Goal: Transaction & Acquisition: Download file/media

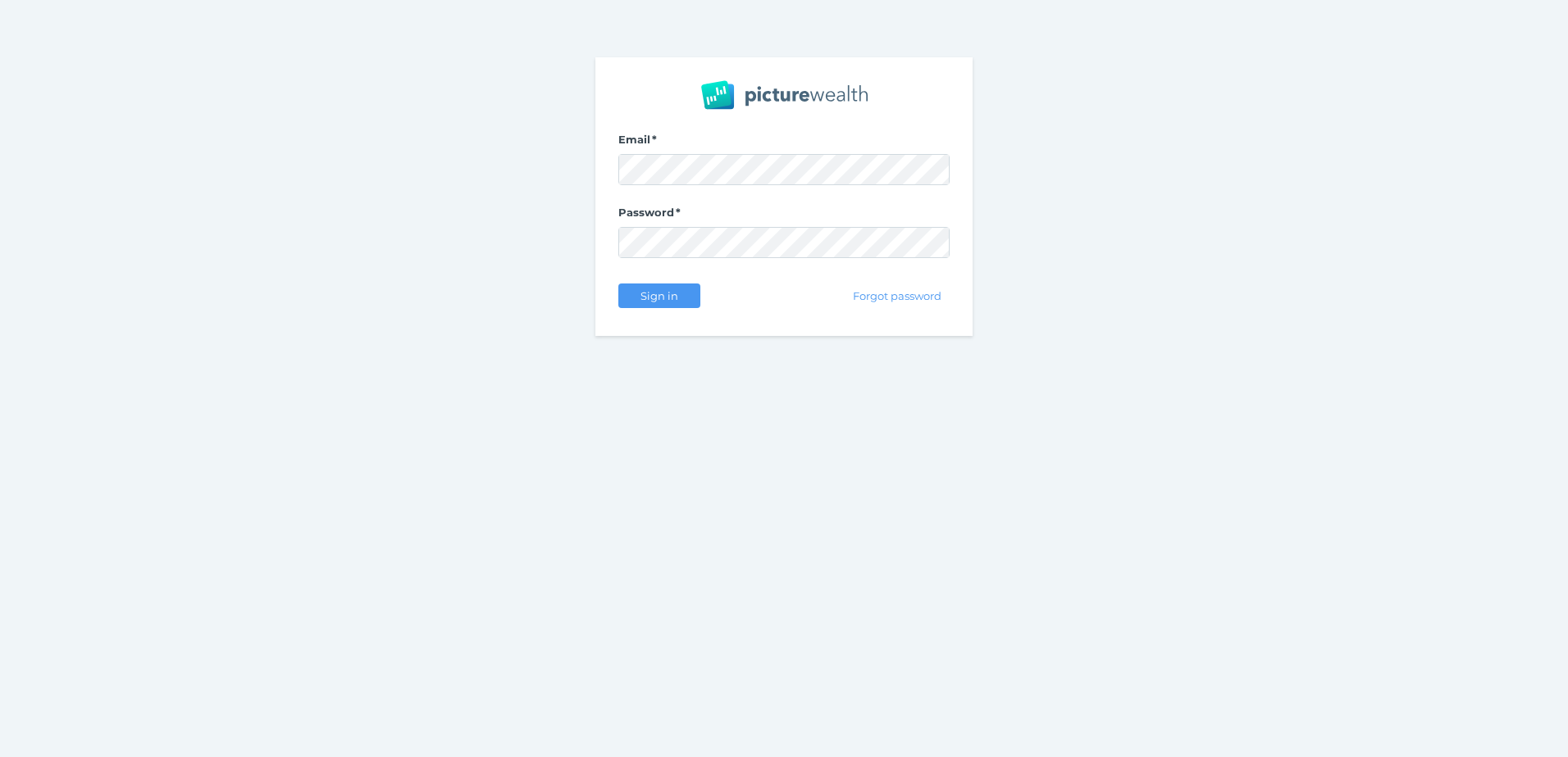
select select "25"
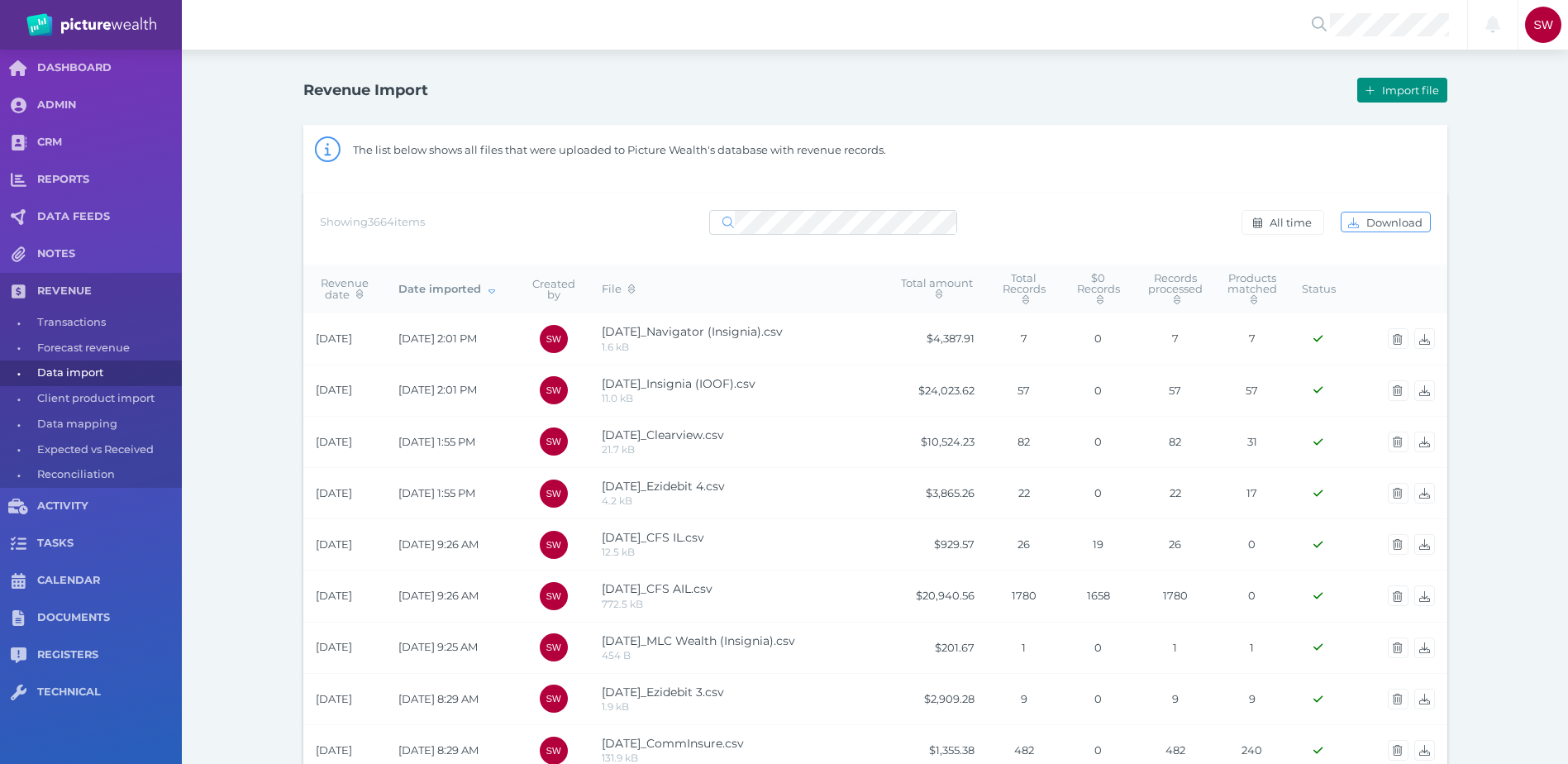
click at [1389, 91] on span "Import file" at bounding box center [1413, 90] width 68 height 14
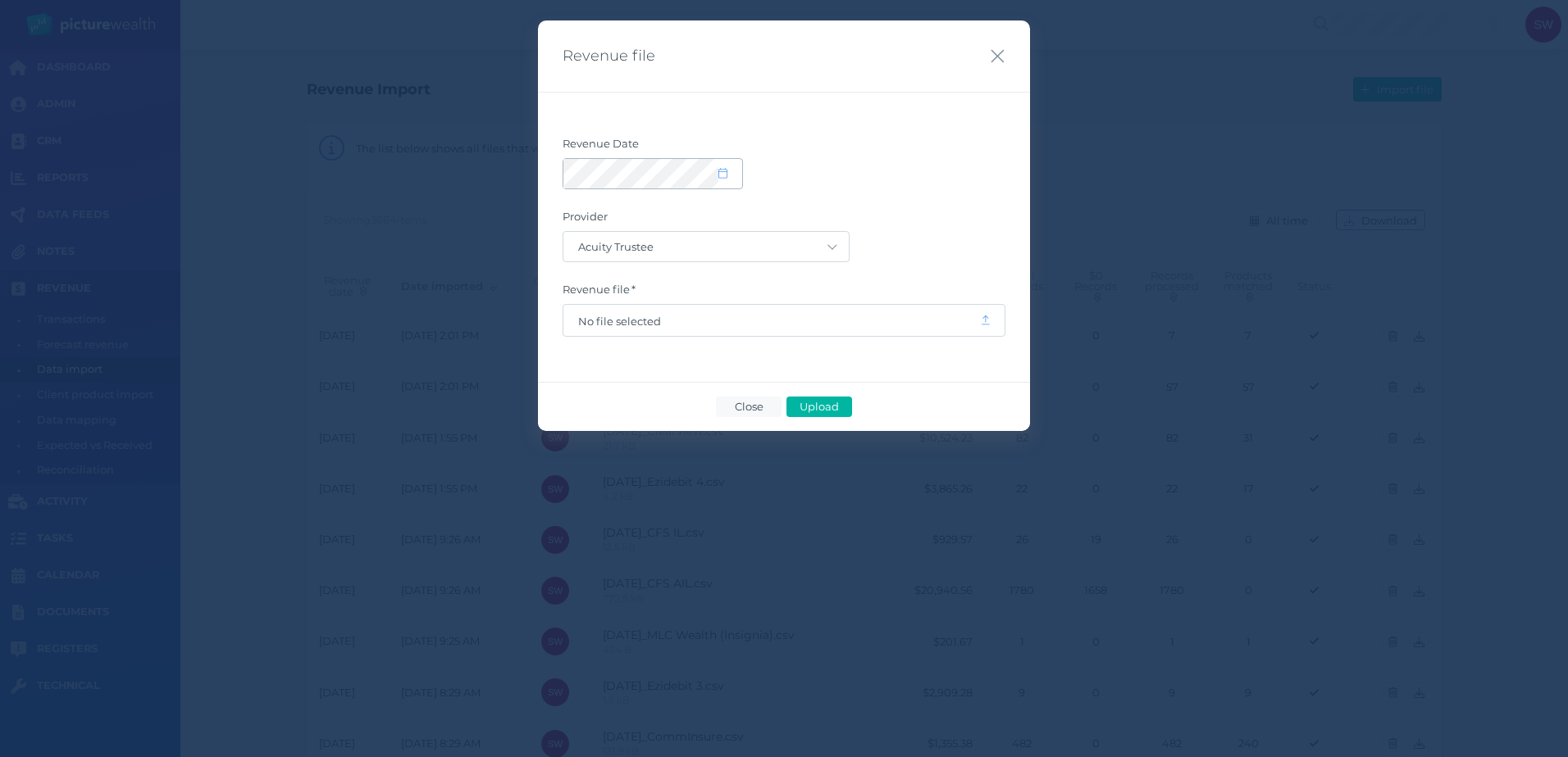
click at [730, 176] on span at bounding box center [730, 174] width 24 height 13
select select "8"
select select "2025"
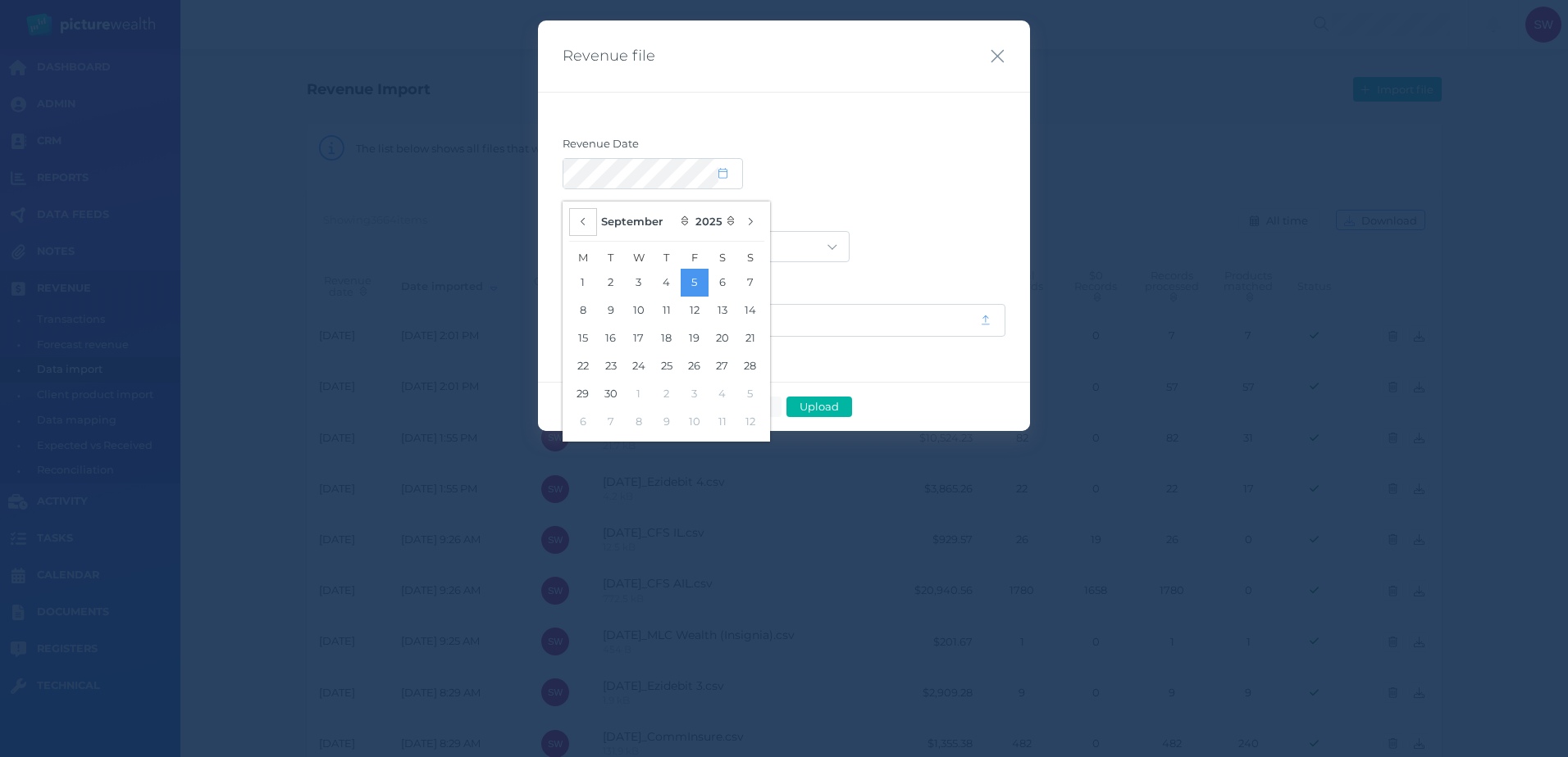
click at [586, 222] on icon "button" at bounding box center [583, 222] width 7 height 11
select select "7"
click at [669, 390] on button "28" at bounding box center [666, 394] width 28 height 28
click at [864, 206] on form "Revenue Date Provider Acuity Trustee AIA Australia AMG Super AMP ASGARD Asteron…" at bounding box center [784, 237] width 443 height 200
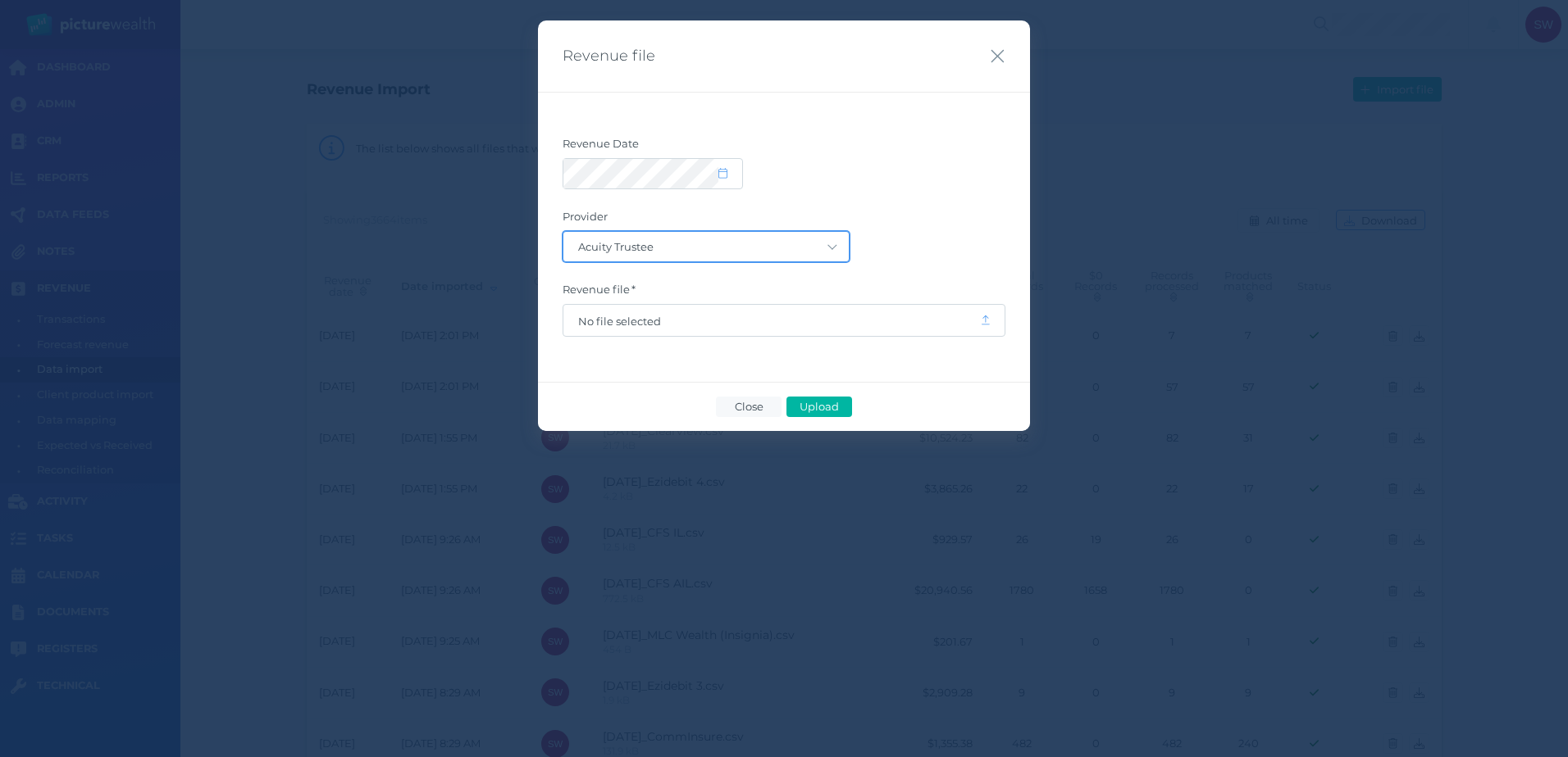
click at [822, 250] on select "Acuity Trustee AIA Australia AMG Super AMP ASGARD Asteron Life Australian Retir…" at bounding box center [706, 247] width 285 height 30
select select "127"
click at [564, 232] on select "Acuity Trustee AIA Australia AMG Super AMP ASGARD Asteron Life Australian Retir…" at bounding box center [706, 247] width 285 height 30
click at [693, 318] on span "No file selected" at bounding box center [772, 322] width 387 height 13
click at [805, 401] on span "Upload" at bounding box center [818, 406] width 53 height 13
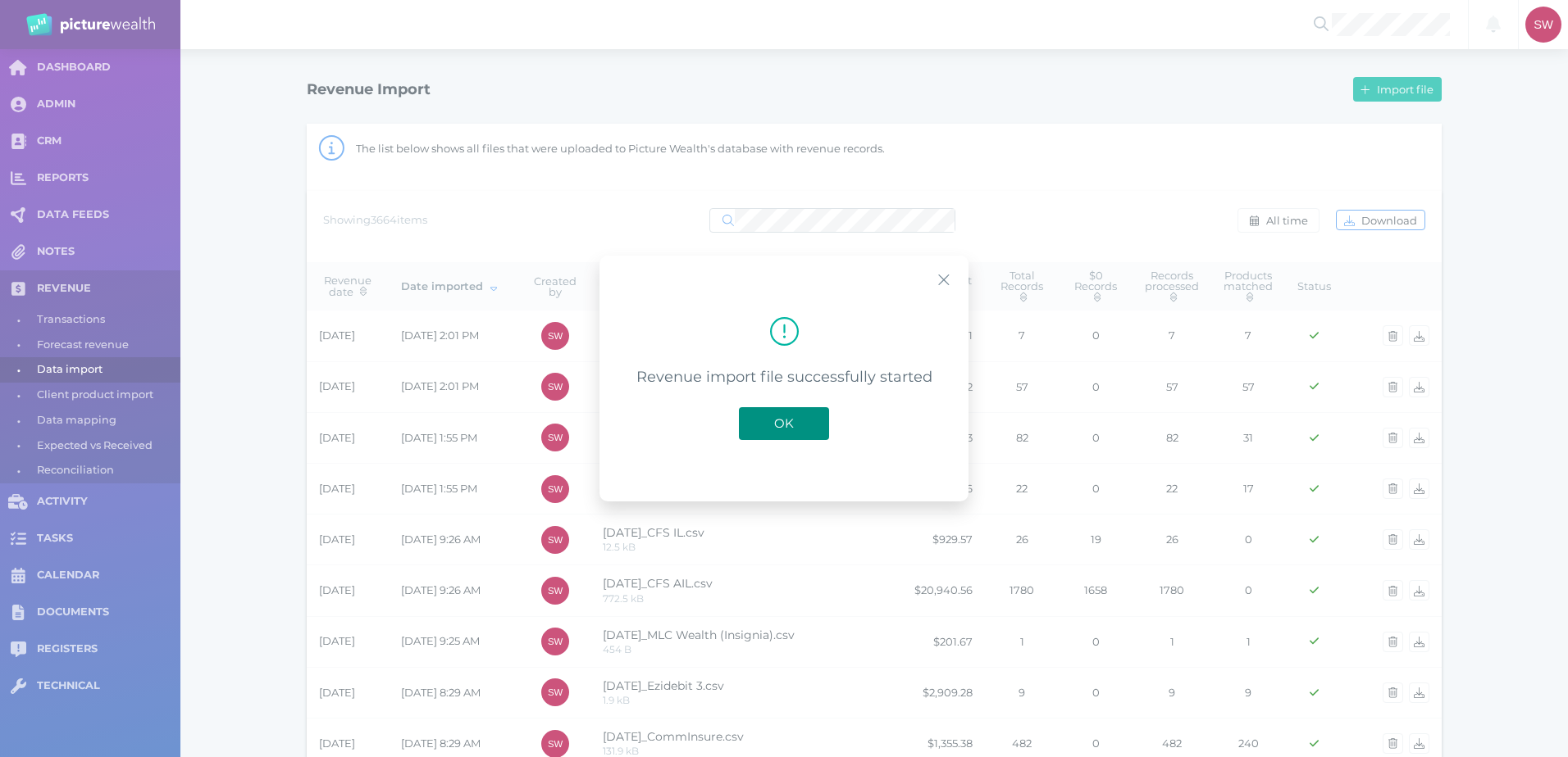
click at [766, 428] on span "OK" at bounding box center [784, 423] width 36 height 15
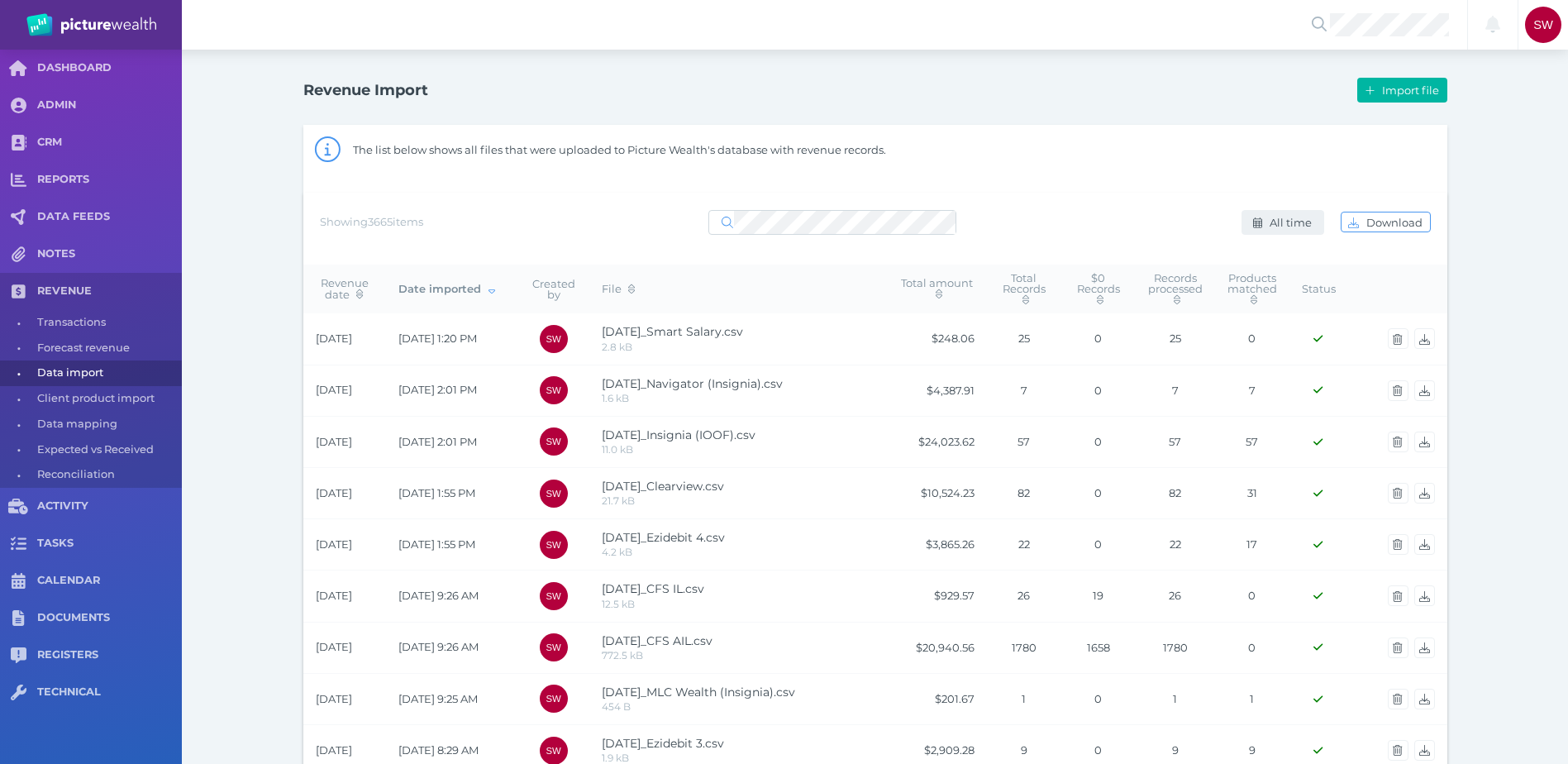
click at [1285, 227] on span "All time" at bounding box center [1293, 223] width 52 height 14
select select "ALL_TIME"
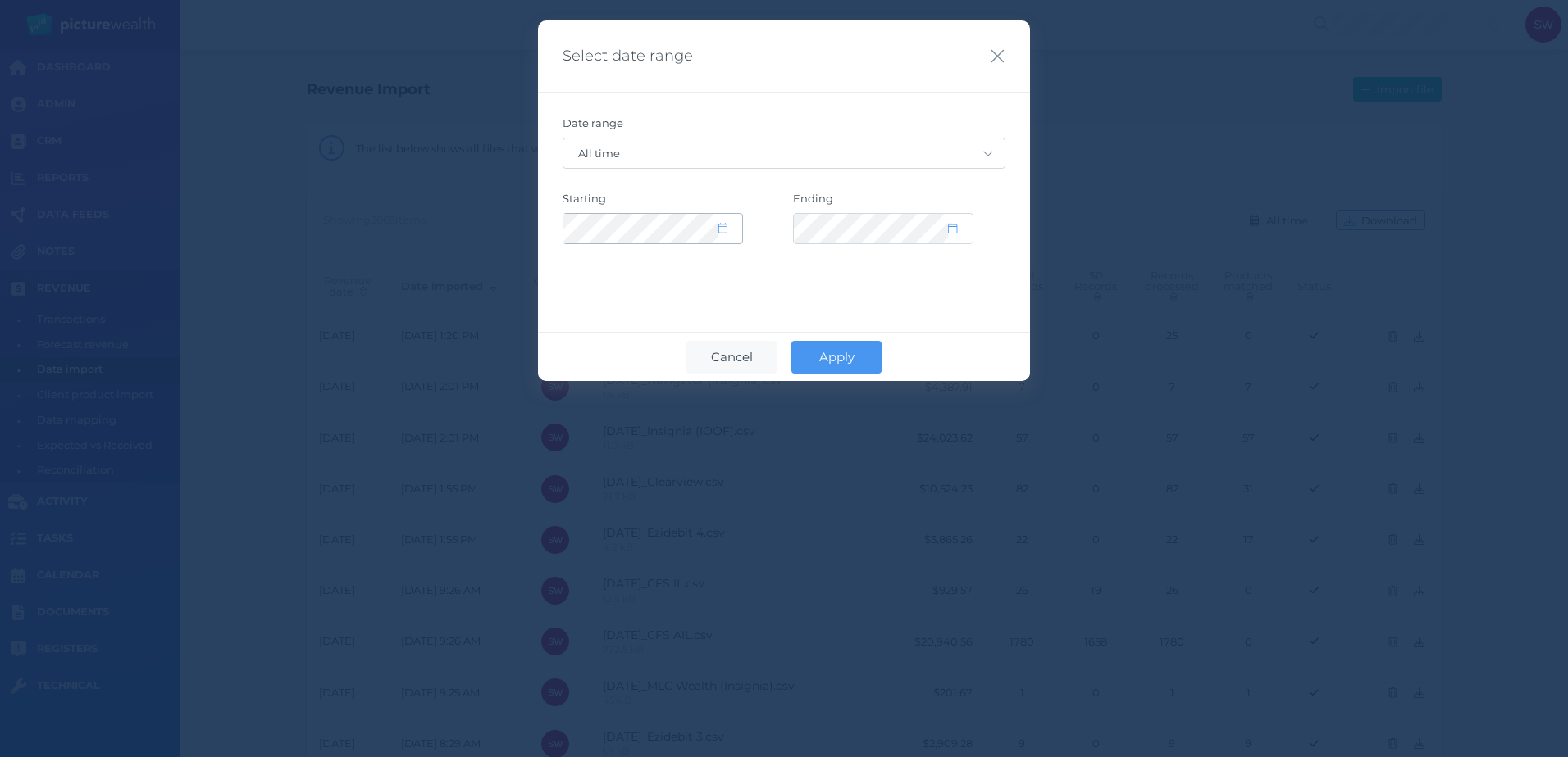
click at [722, 233] on icon at bounding box center [722, 227] width 9 height 11
select select "2015"
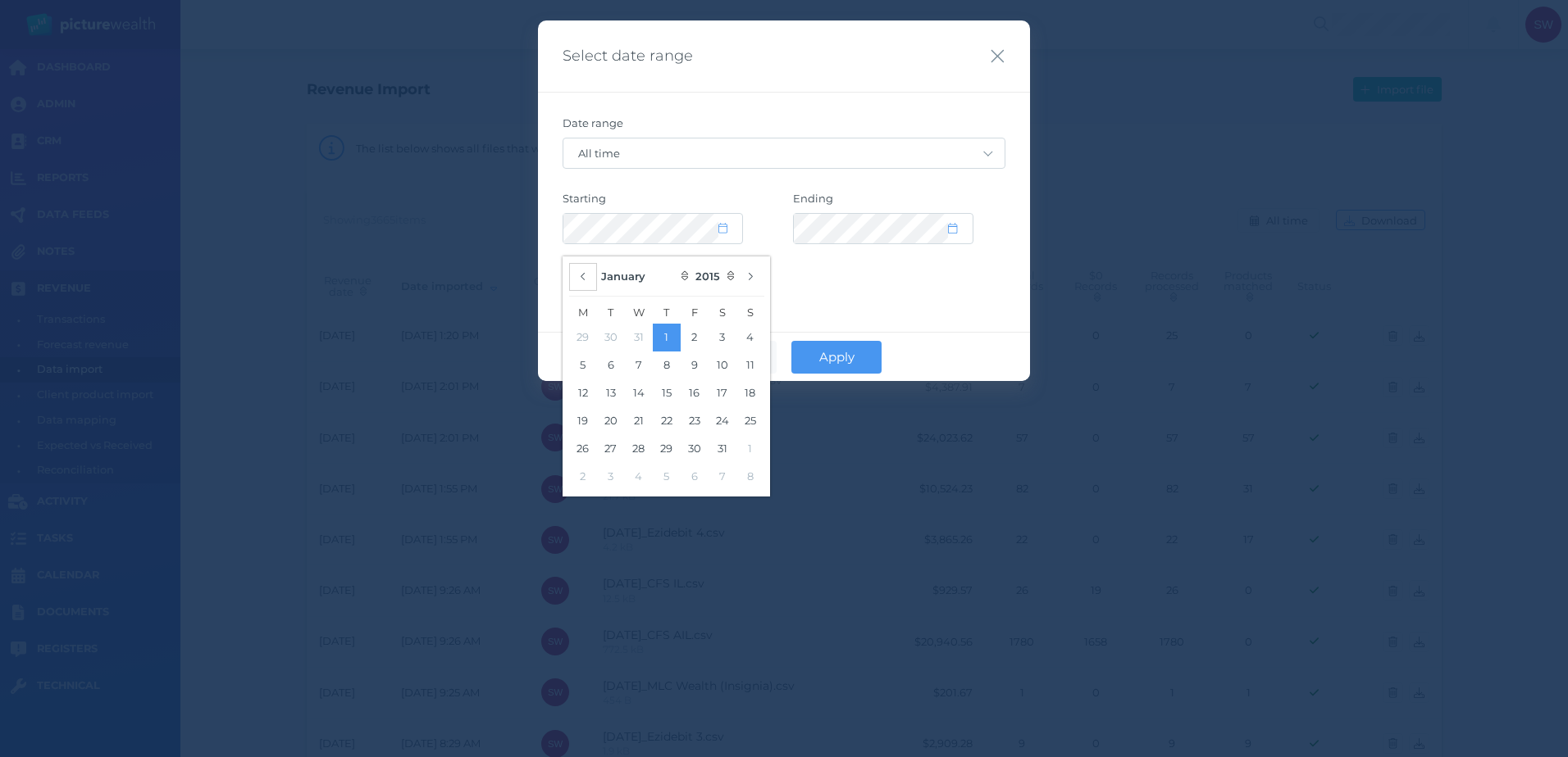
click at [590, 277] on button "button" at bounding box center [583, 276] width 28 height 28
select select "CUSTOM"
select select "11"
select select "2014"
click at [590, 421] on button "22" at bounding box center [583, 421] width 28 height 28
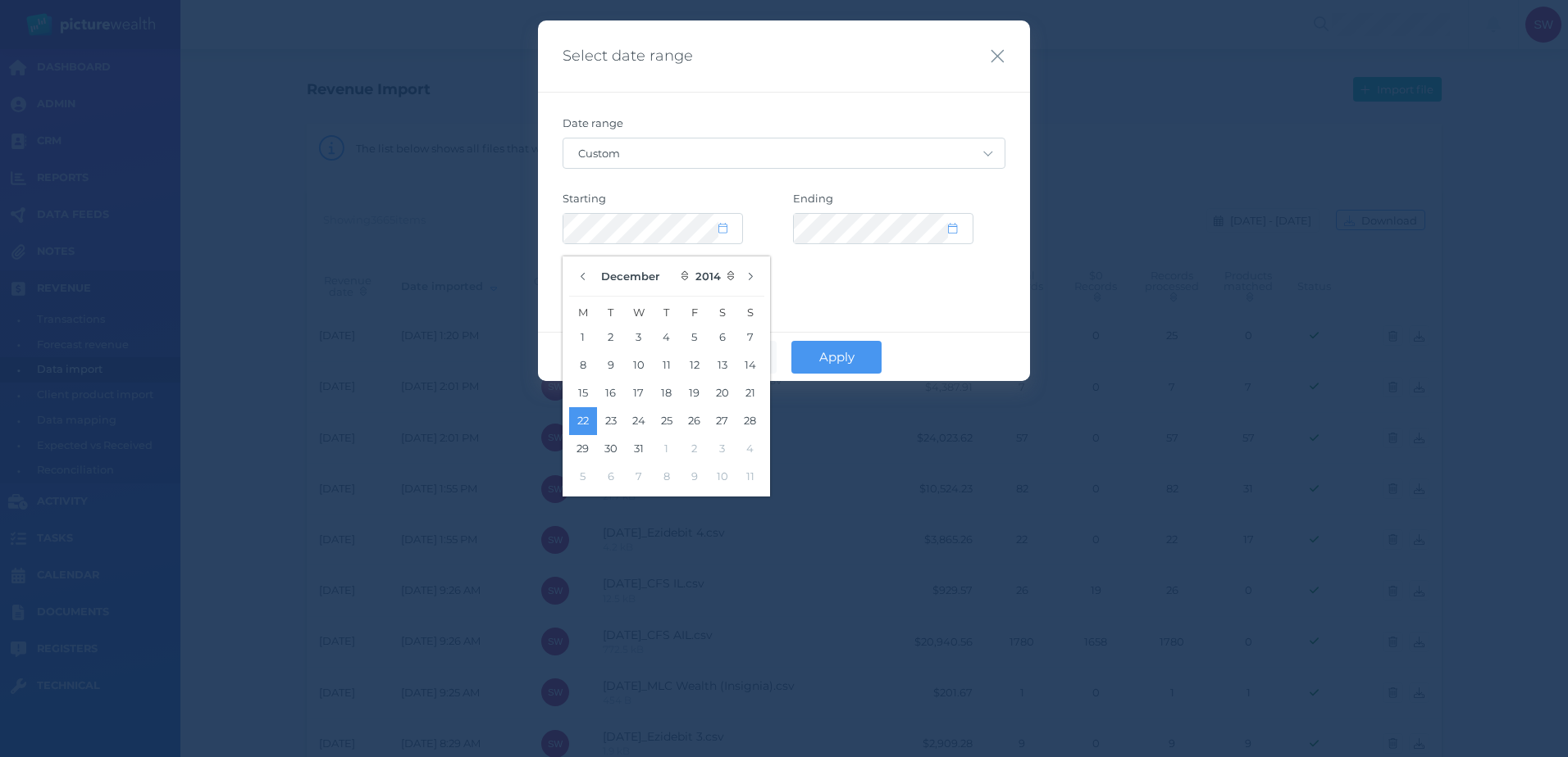
click at [1009, 223] on div "Date range Custom [DATE] [DATE] Last 7 days Last 30 days Last 30 days + [DATE] …" at bounding box center [784, 192] width 492 height 200
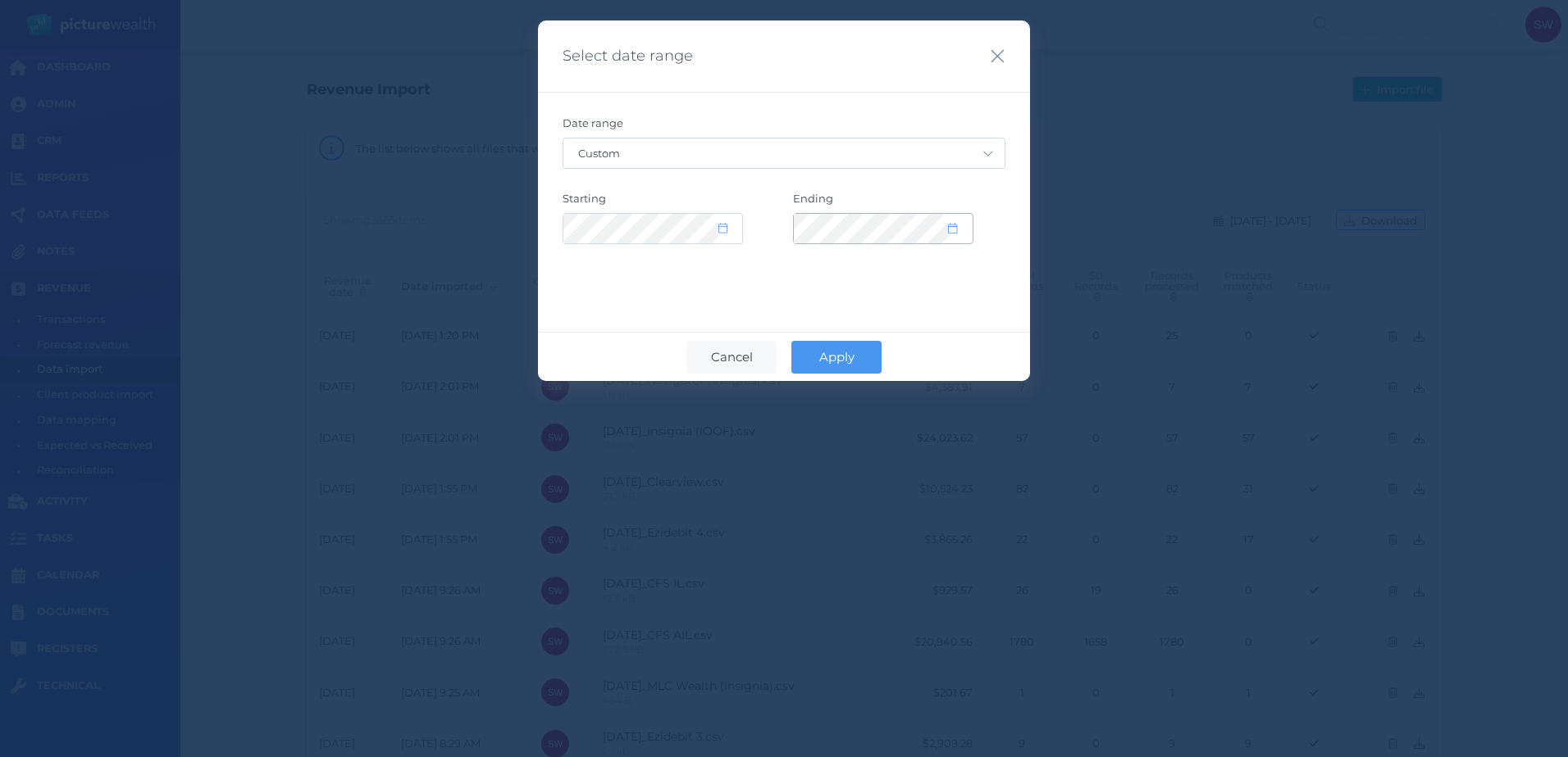
click at [949, 239] on div at bounding box center [884, 228] width 179 height 30
click at [961, 225] on span at bounding box center [960, 229] width 24 height 13
select select "2035"
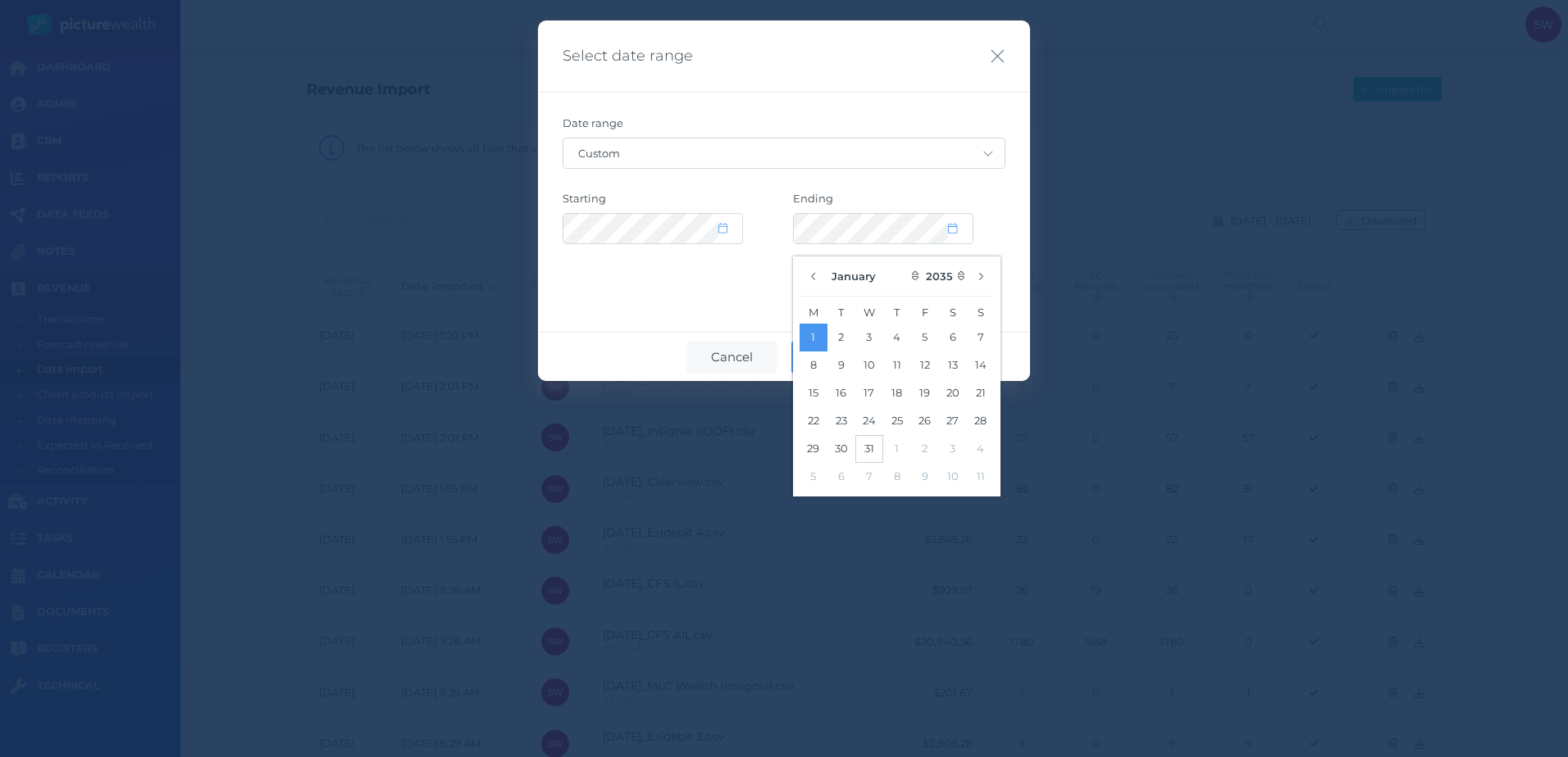
click at [872, 448] on button "31" at bounding box center [869, 449] width 28 height 28
click at [1008, 206] on div "Date range Custom [DATE] [DATE] Last 7 days Last 30 days Last 30 days + [DATE] …" at bounding box center [784, 192] width 492 height 200
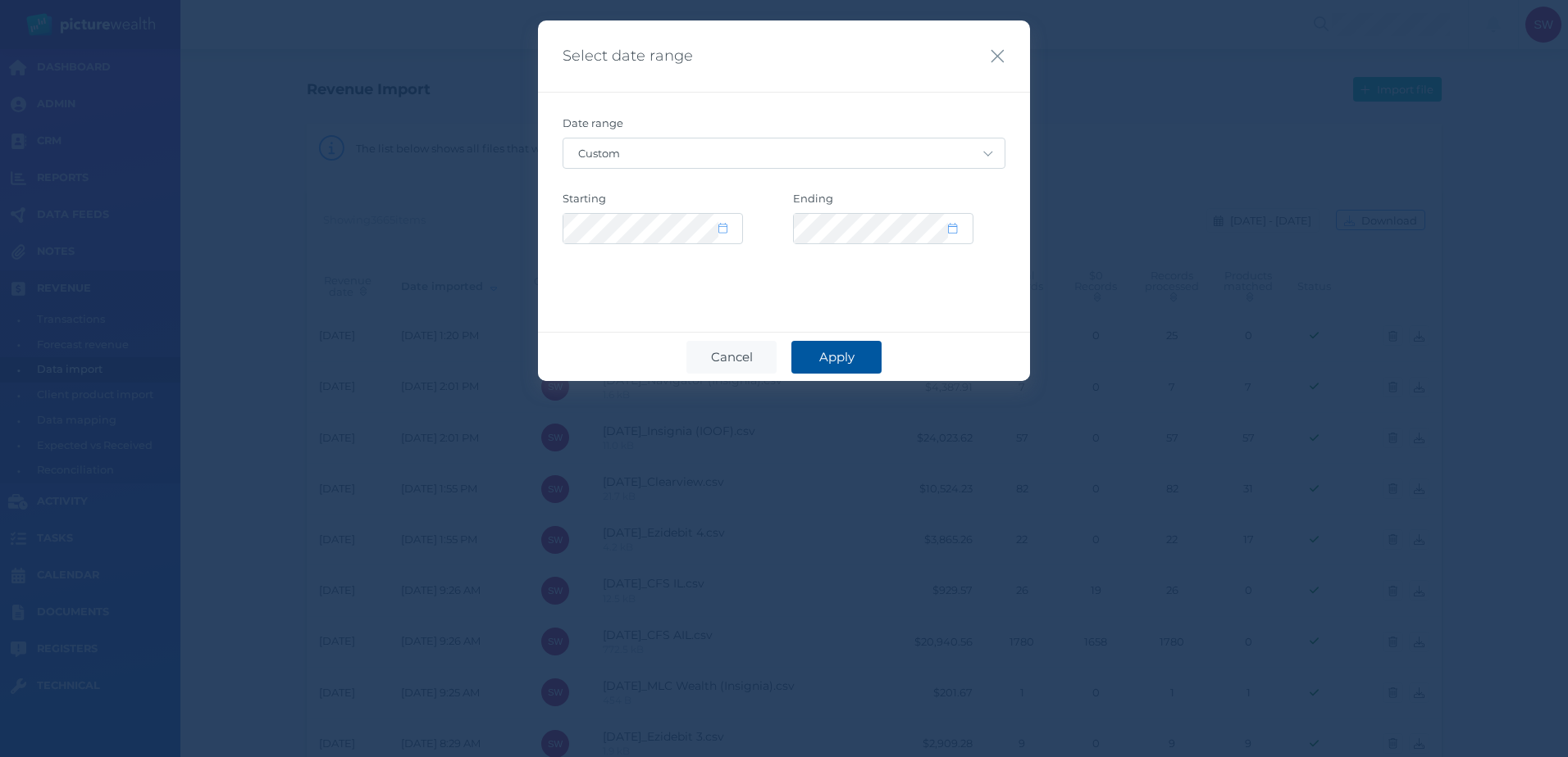
click at [869, 364] on button "Apply" at bounding box center [837, 357] width 91 height 33
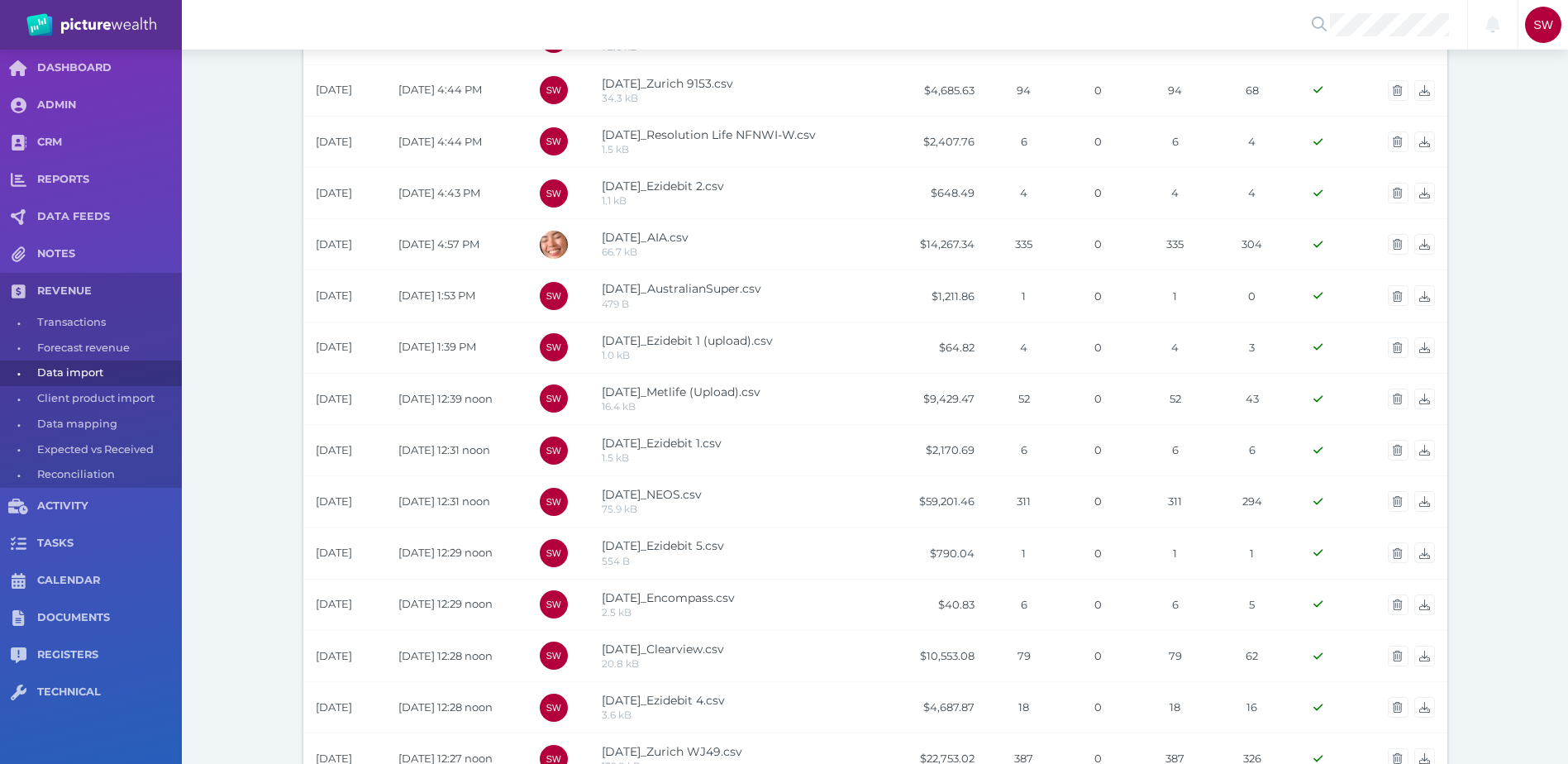
scroll to position [207, 0]
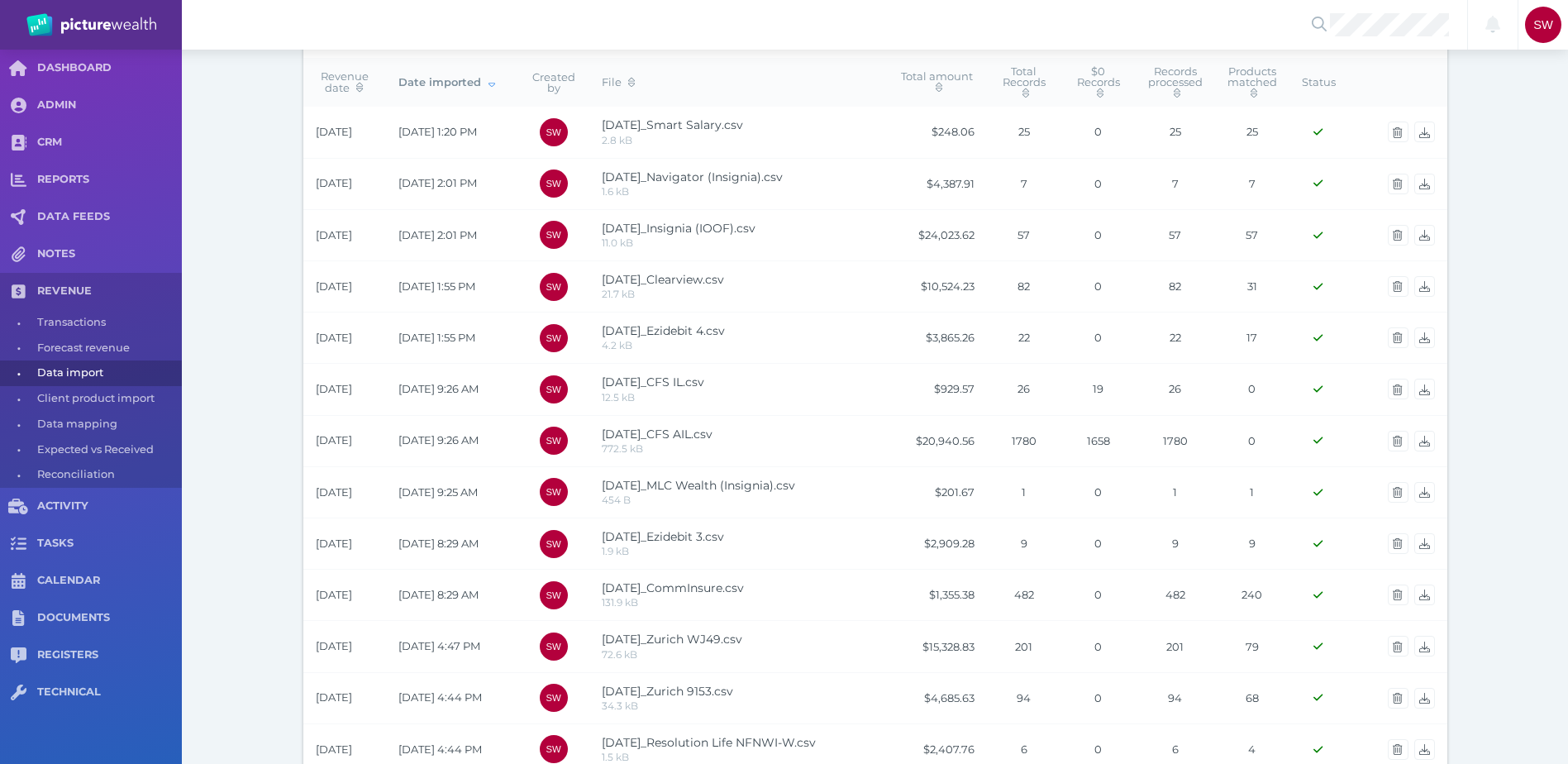
drag, startPoint x: 1481, startPoint y: 453, endPoint x: 1451, endPoint y: 225, distance: 230.0
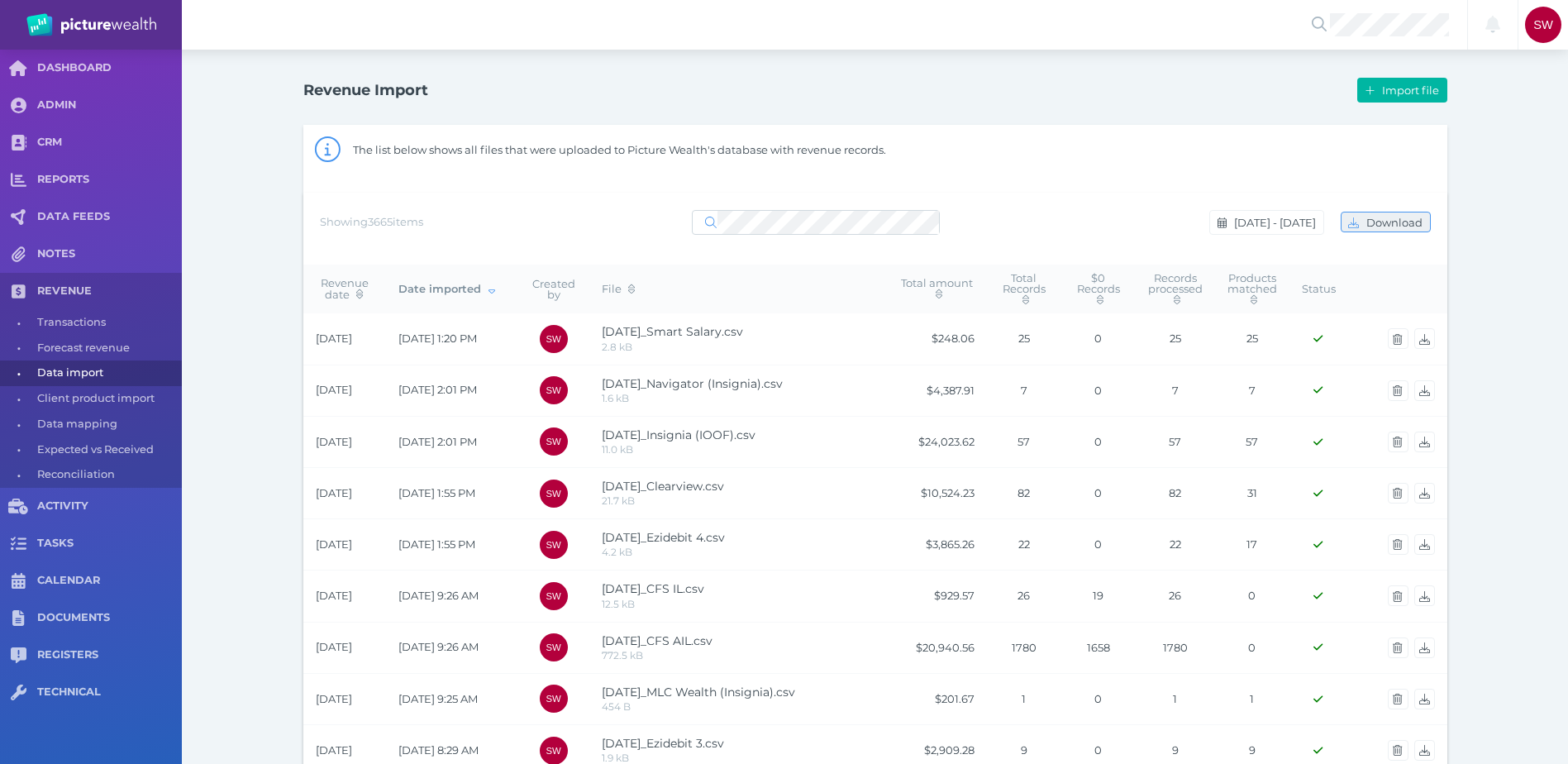
click at [1361, 220] on span "button" at bounding box center [1352, 223] width 21 height 14
click at [1275, 227] on span "[DATE] - [DATE]" at bounding box center [1277, 223] width 92 height 14
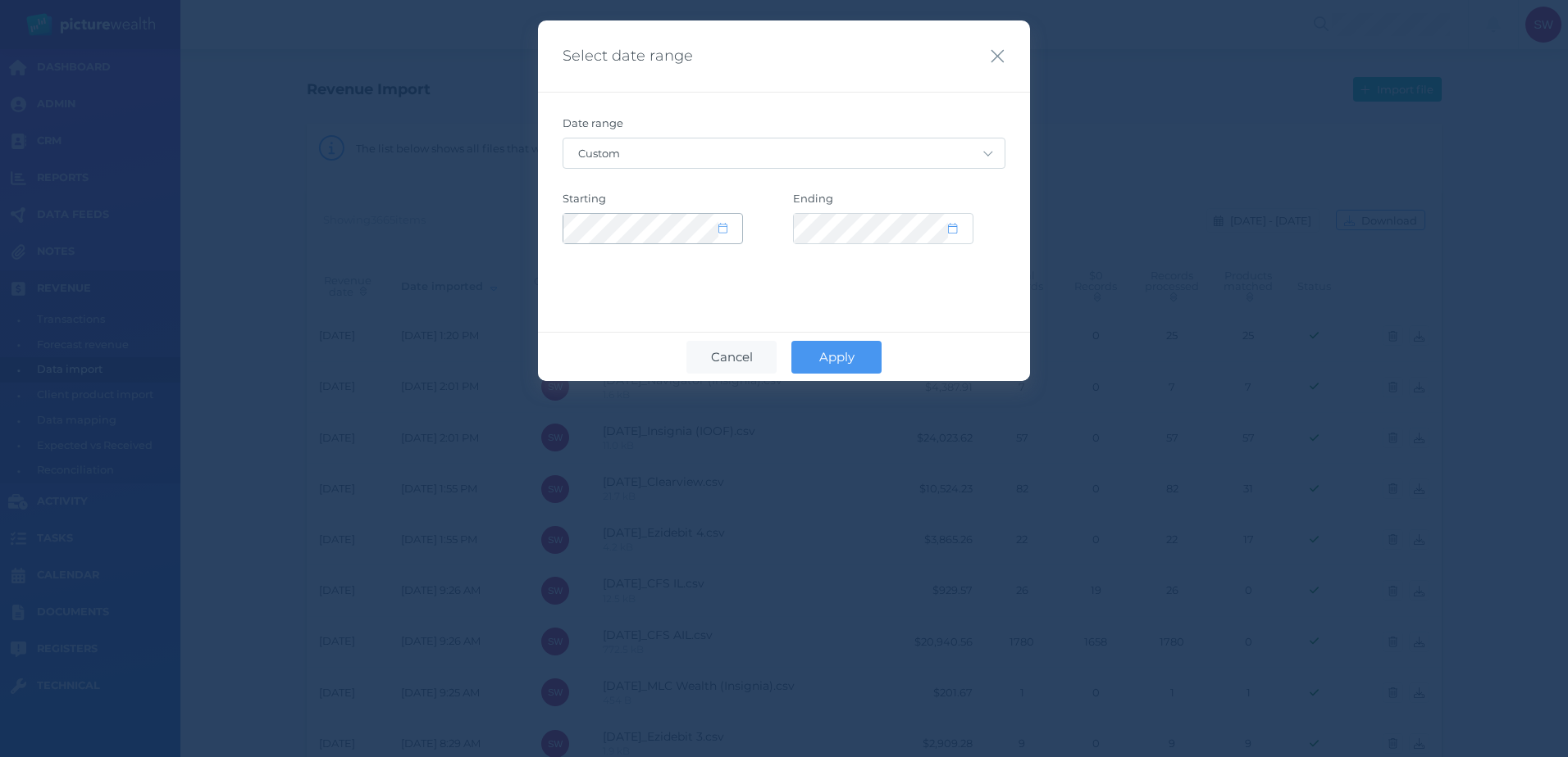
click at [729, 233] on span at bounding box center [730, 229] width 24 height 13
select select "11"
select select "2014"
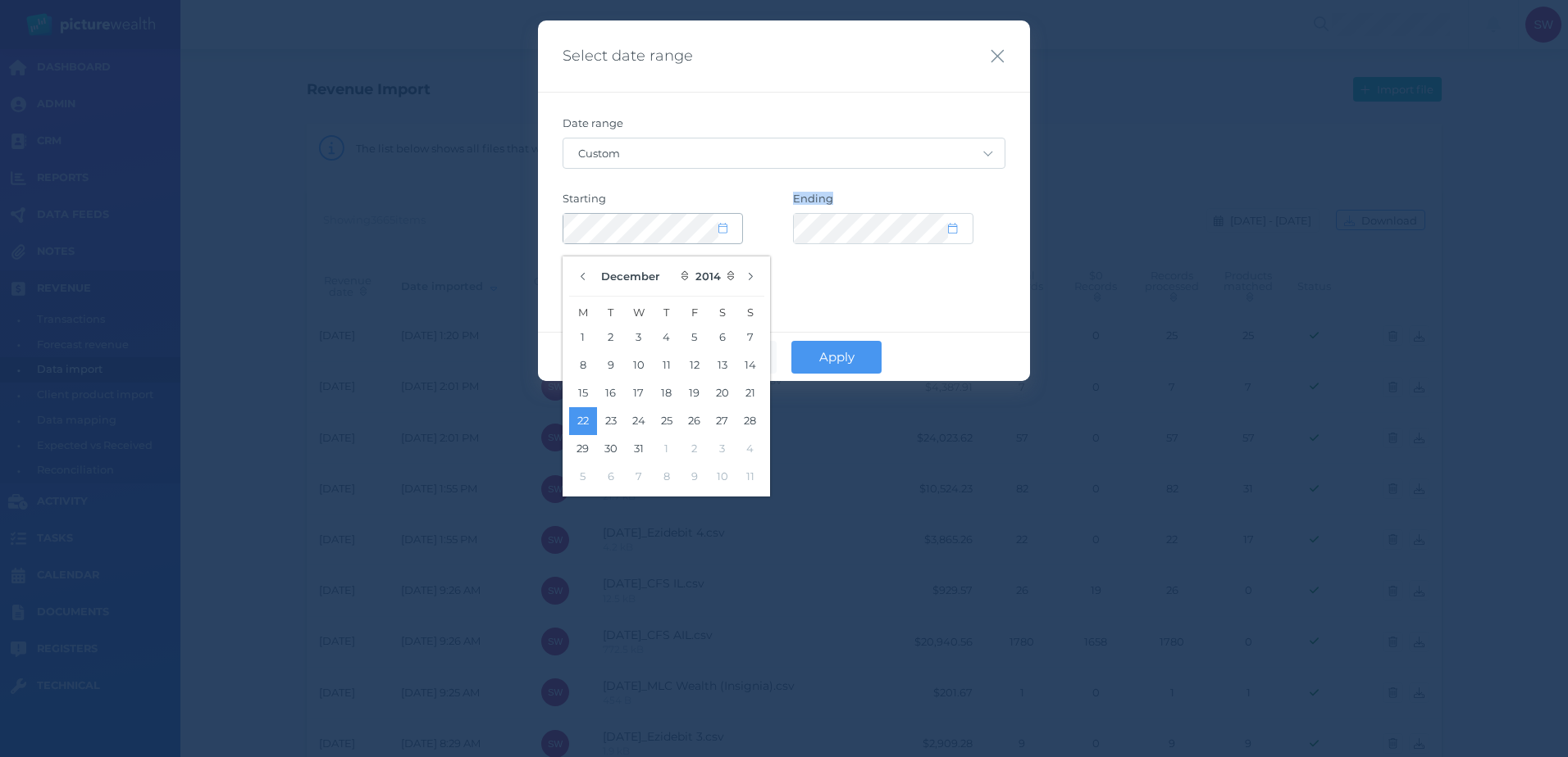
click at [729, 233] on span at bounding box center [730, 229] width 24 height 13
drag, startPoint x: 729, startPoint y: 233, endPoint x: 873, endPoint y: 289, distance: 154.5
click at [874, 289] on div "Date range Custom [DATE] [DATE] Last 7 days Last 30 days Last 30 days + [DATE] …" at bounding box center [784, 192] width 492 height 200
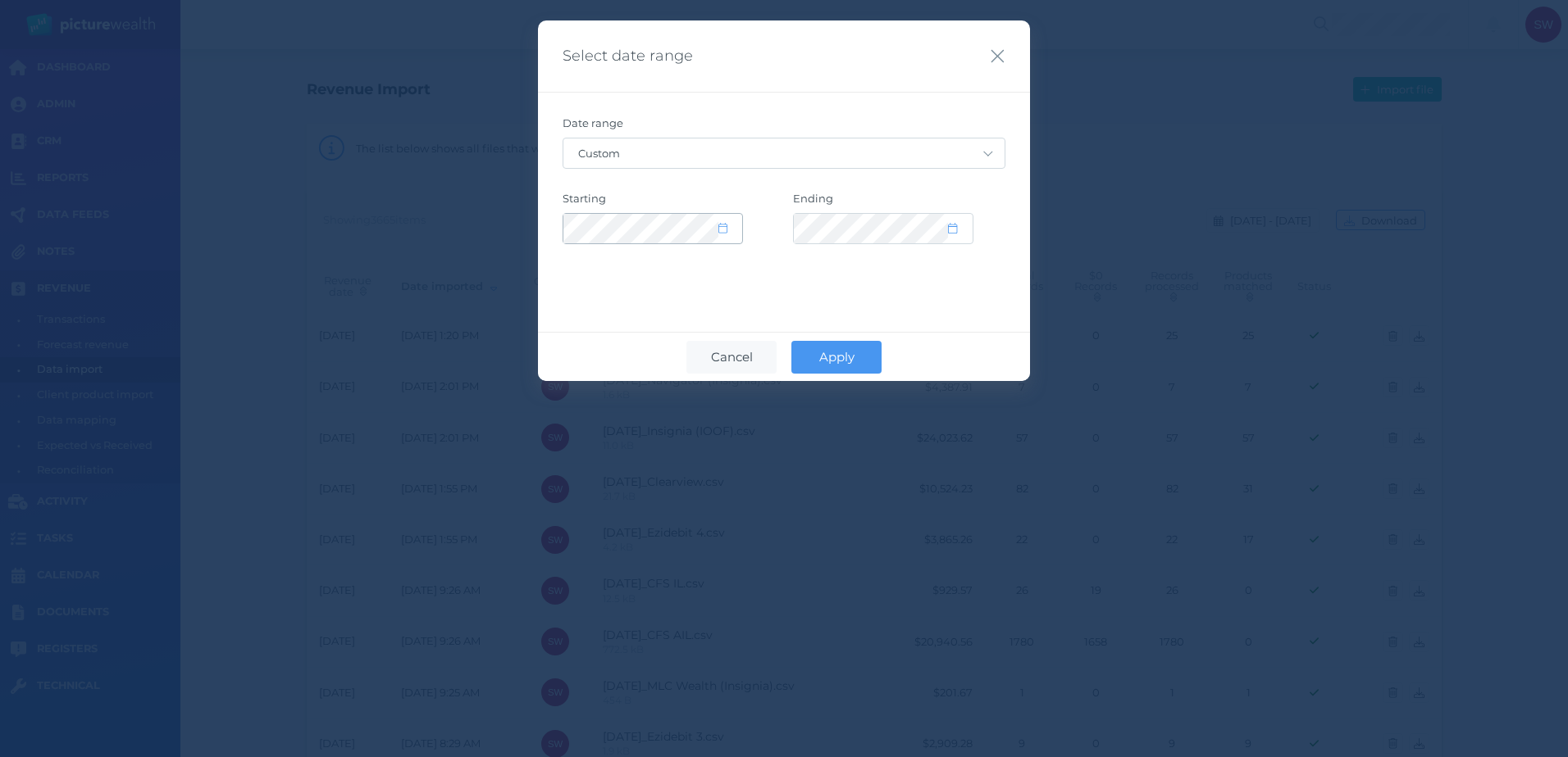
click at [728, 227] on span at bounding box center [730, 229] width 24 height 13
select select "11"
select select "2014"
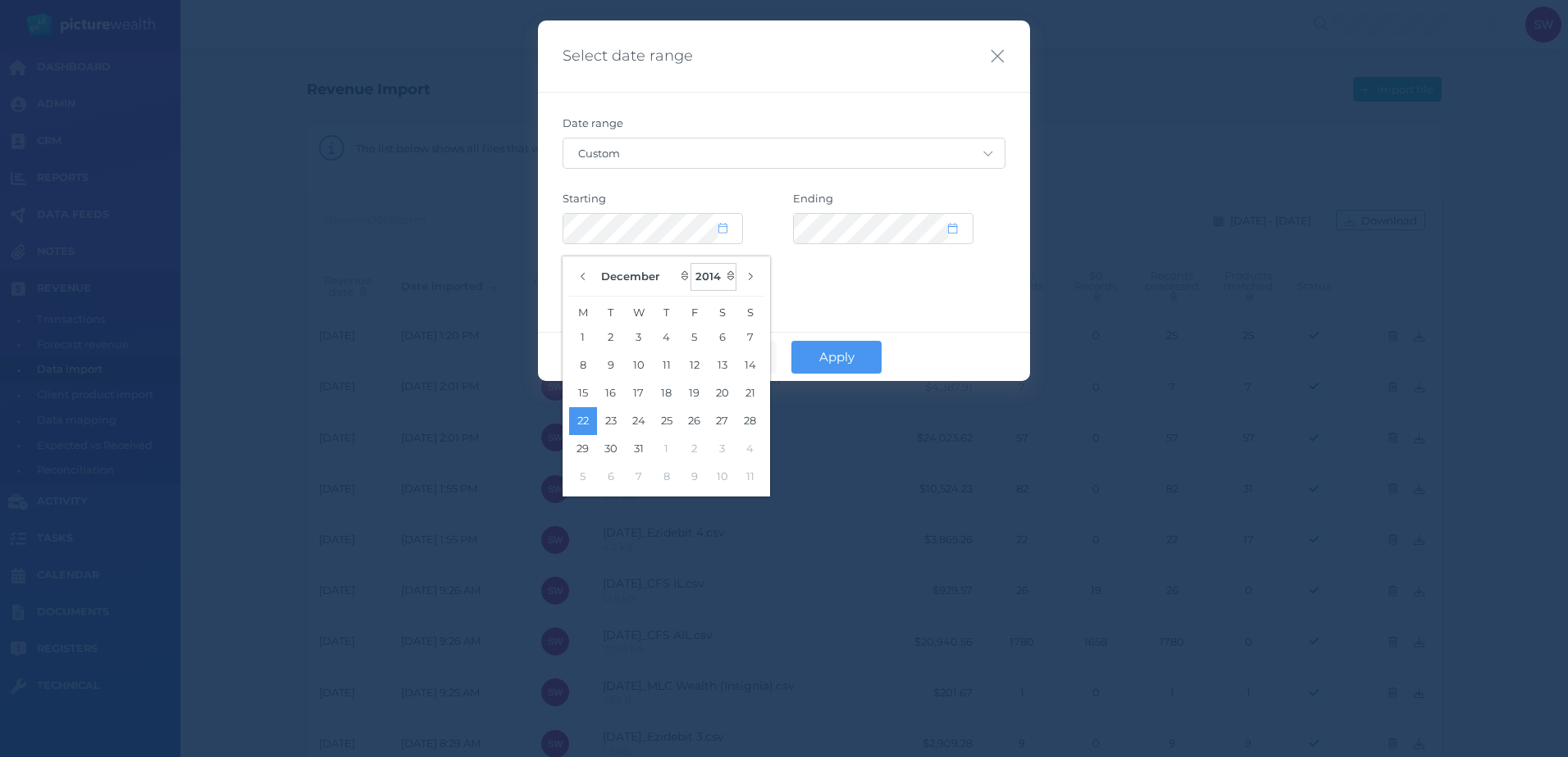
click at [702, 283] on select "2035 2034 2033 2032 2031 2030 2029 2028 2027 2026 2025 2024 2023 2022 2021 2020…" at bounding box center [714, 276] width 46 height 28
click at [508, 224] on div "Select date range Date range Custom [DATE] [DATE] Last 7 days Last 30 days Last…" at bounding box center [784, 378] width 1568 height 757
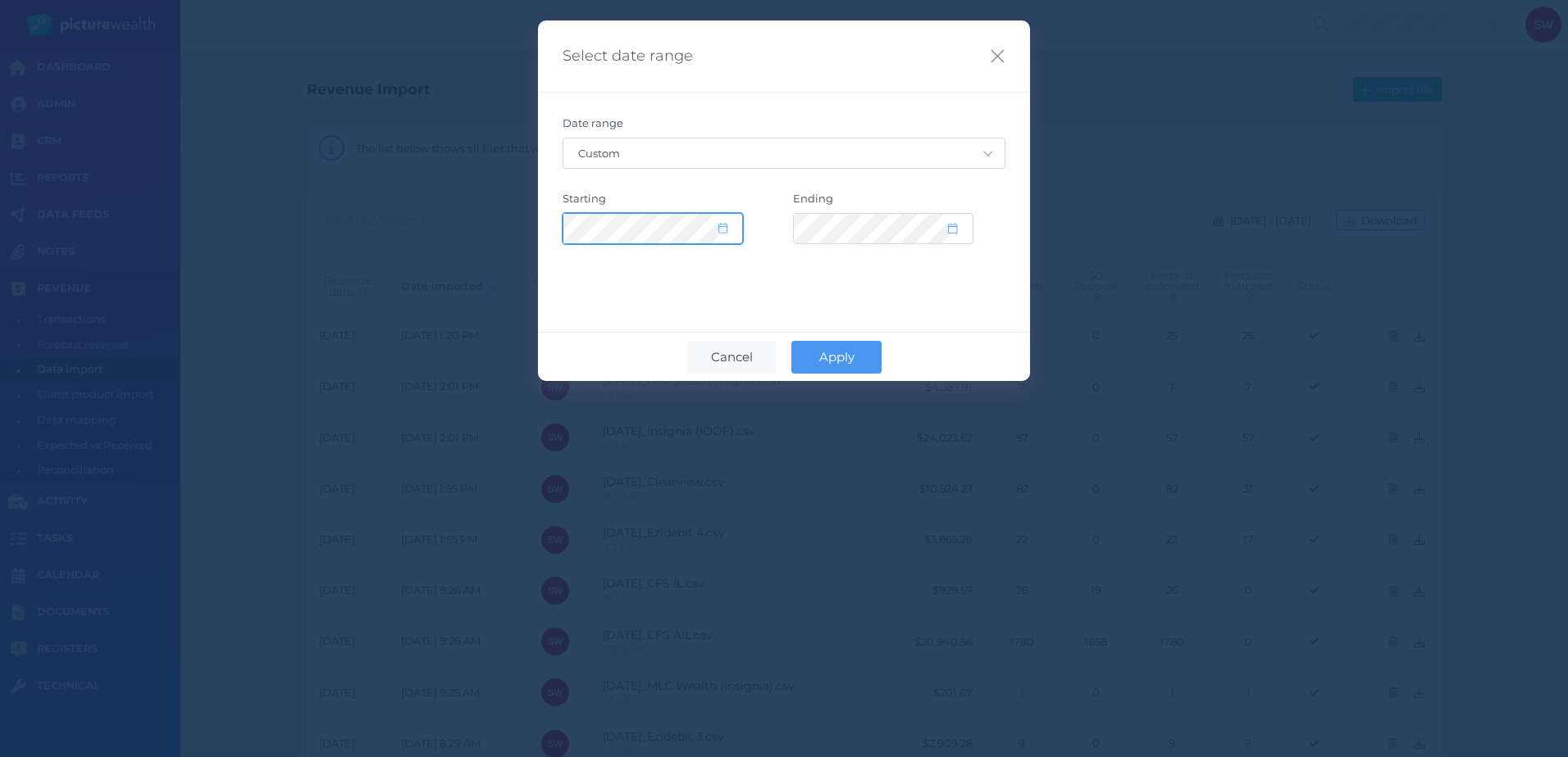
select select "11"
select select "2014"
select select "2035"
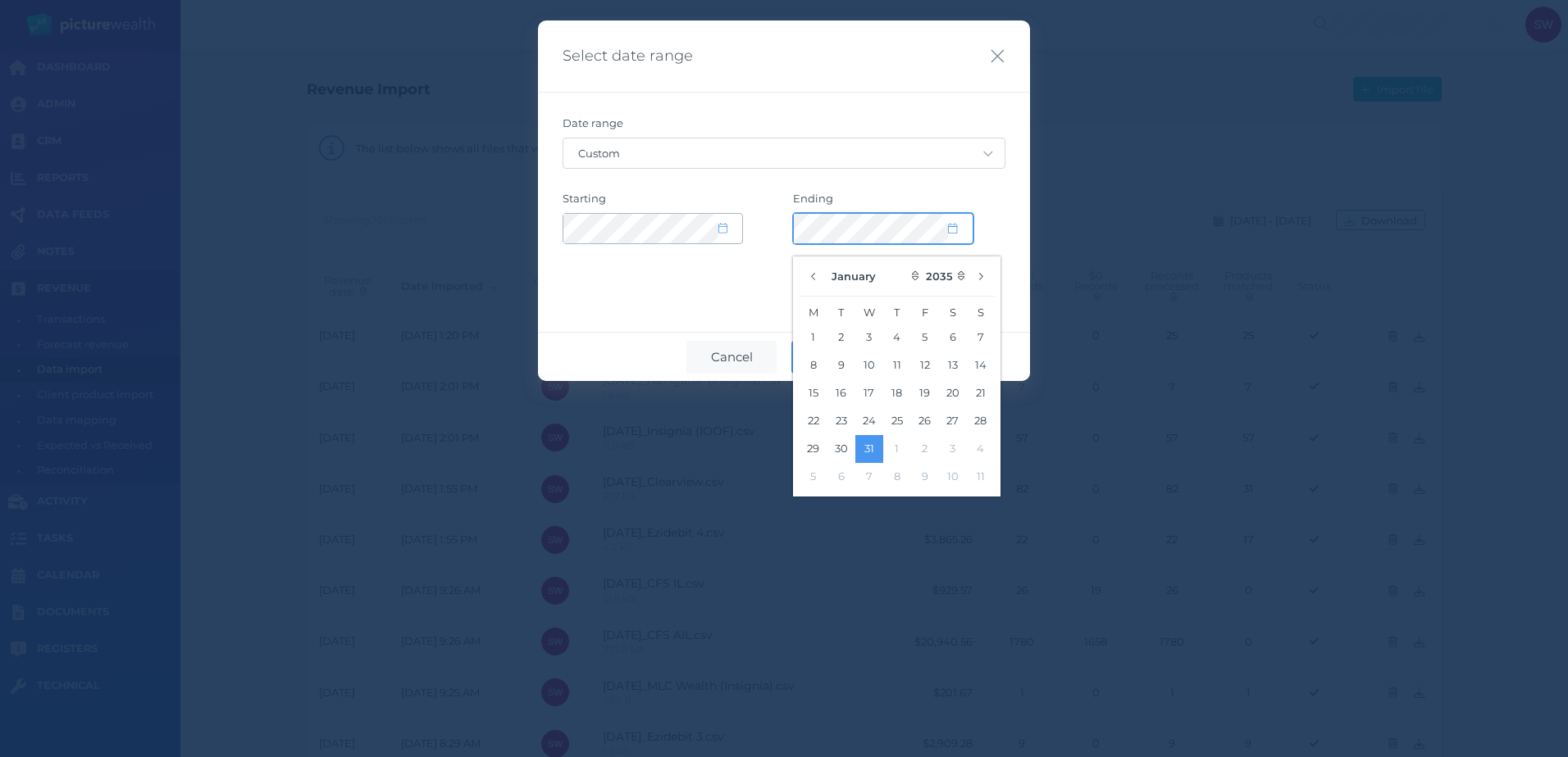
click at [723, 234] on div "Starting Ending" at bounding box center [784, 218] width 443 height 52
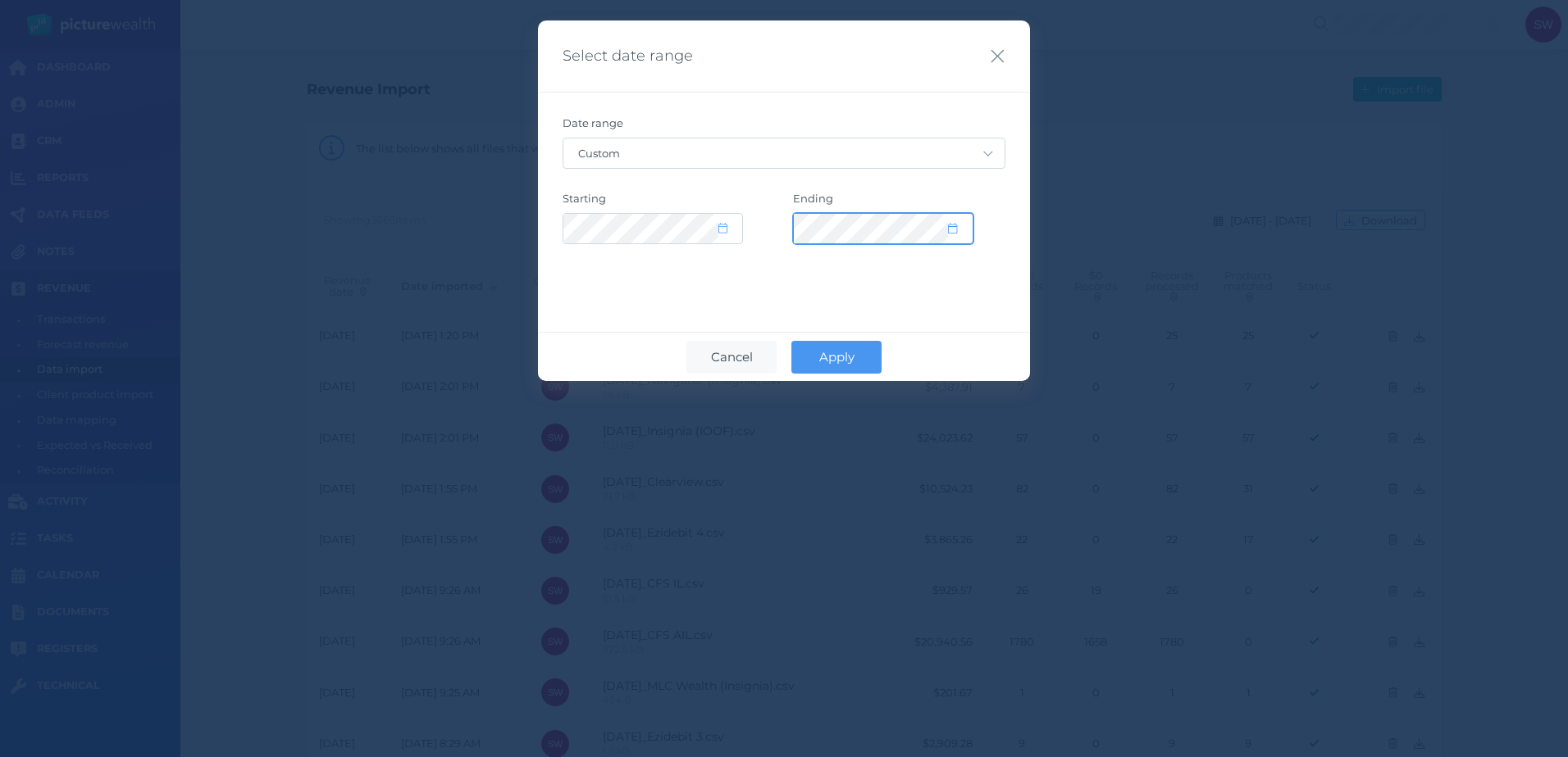
select select "2035"
click at [822, 353] on span "Apply" at bounding box center [837, 357] width 52 height 15
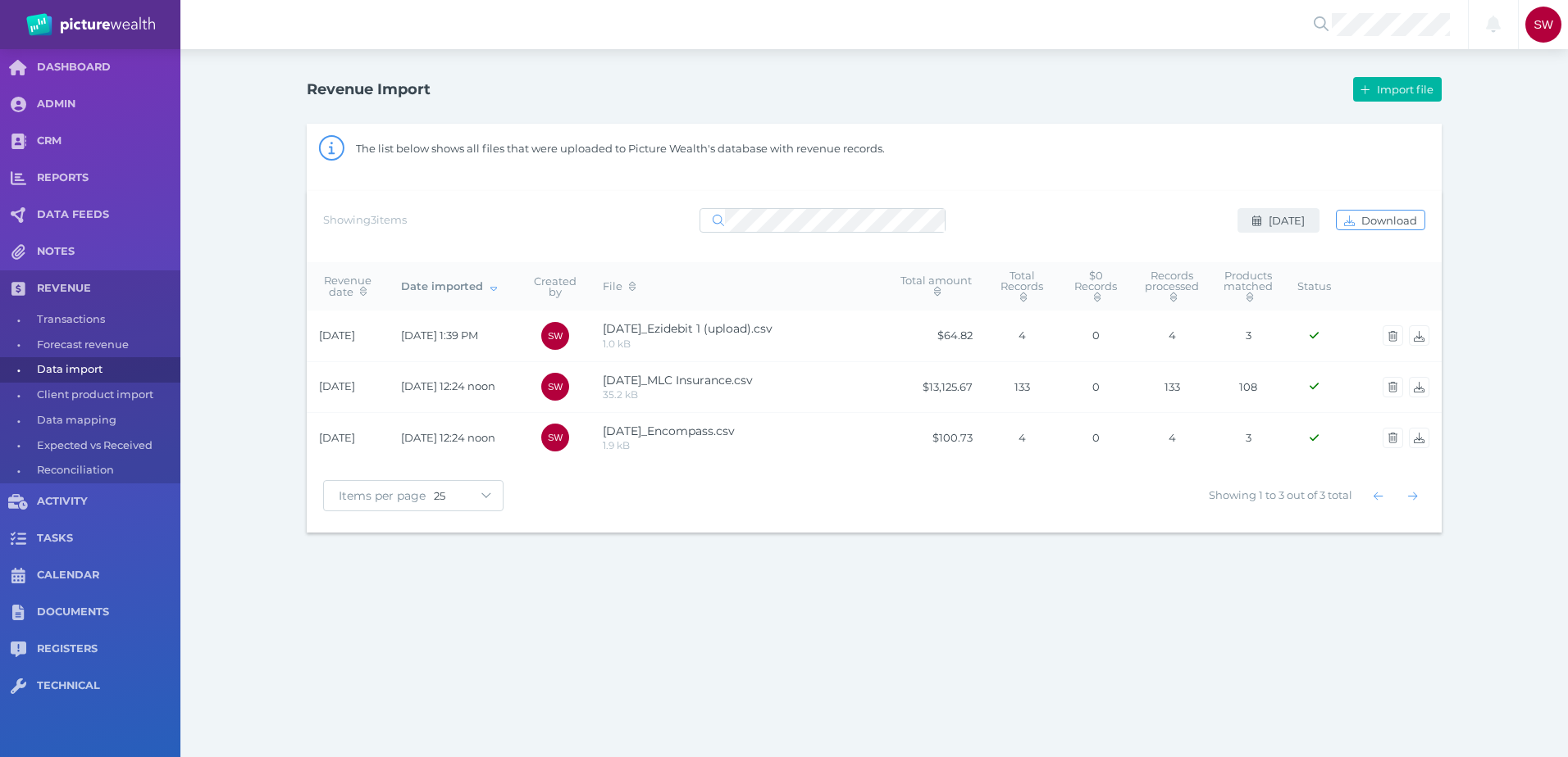
click at [1265, 223] on span "[DATE]" at bounding box center [1289, 221] width 47 height 13
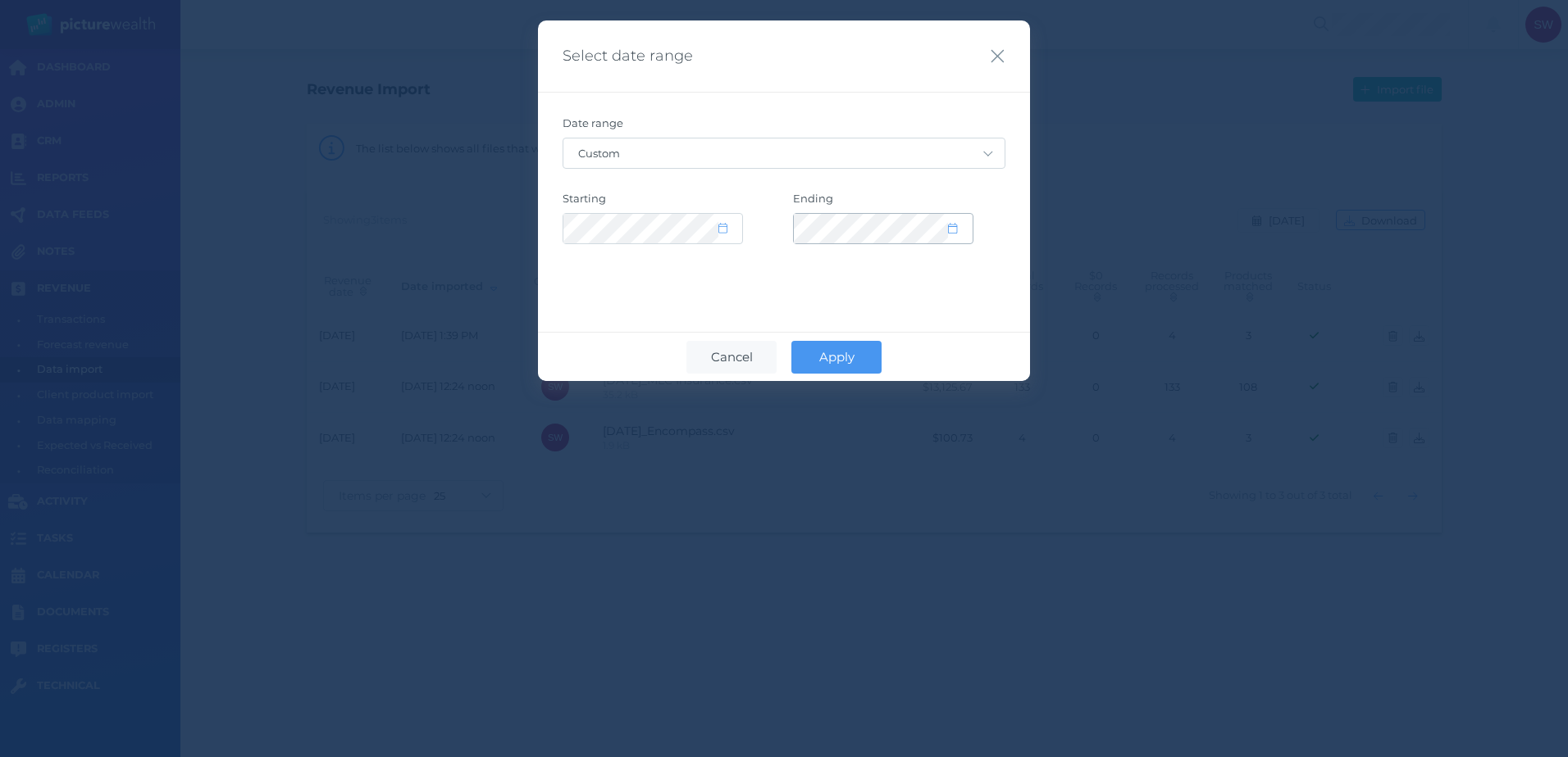
click at [953, 228] on icon at bounding box center [952, 227] width 9 height 11
select select "7"
select select "2025"
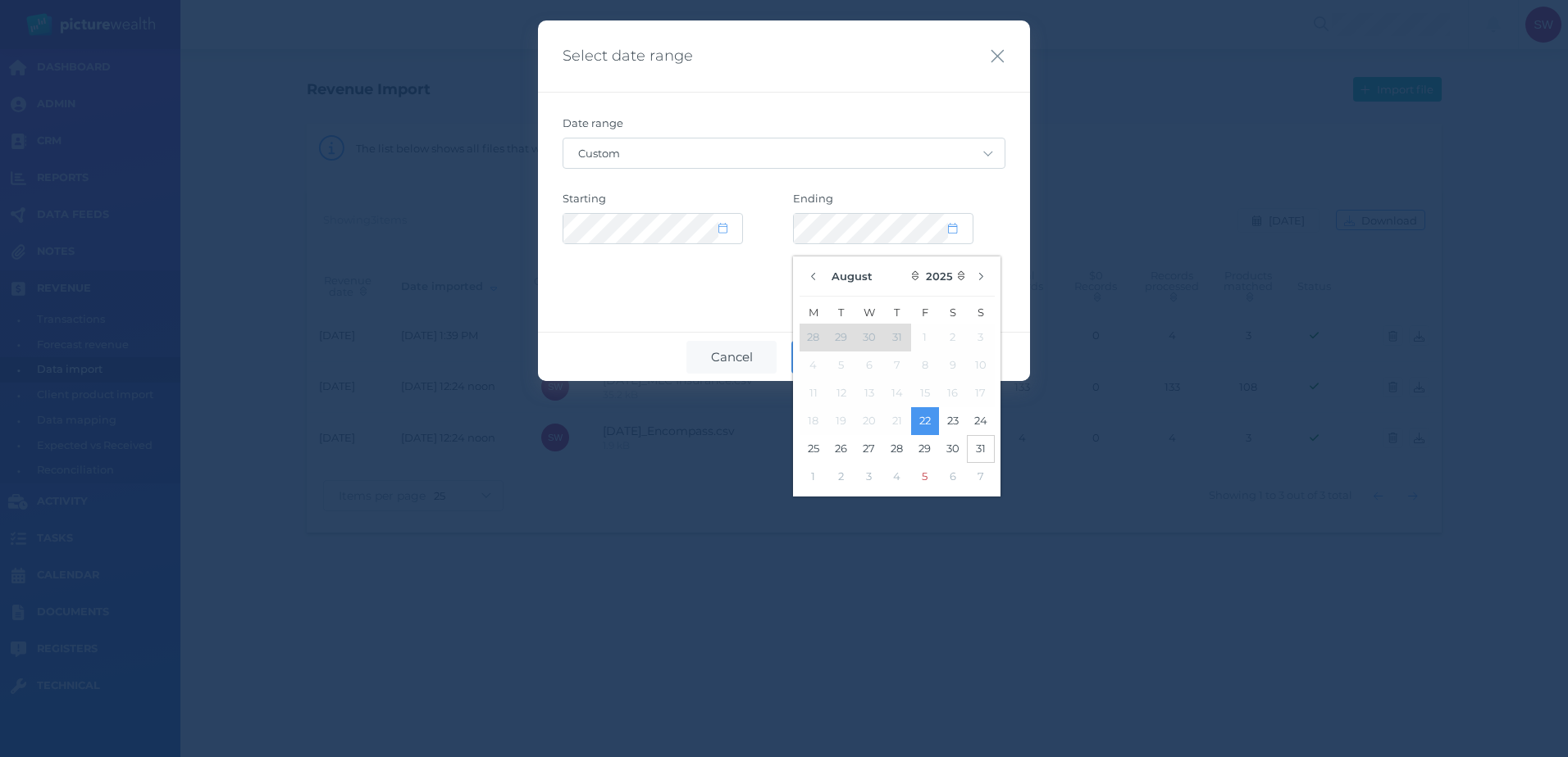
click at [981, 449] on button "31" at bounding box center [980, 449] width 28 height 28
click at [665, 314] on div "Select date range Date range Custom [DATE] [DATE] Last 7 days Last 30 days Last…" at bounding box center [784, 200] width 492 height 360
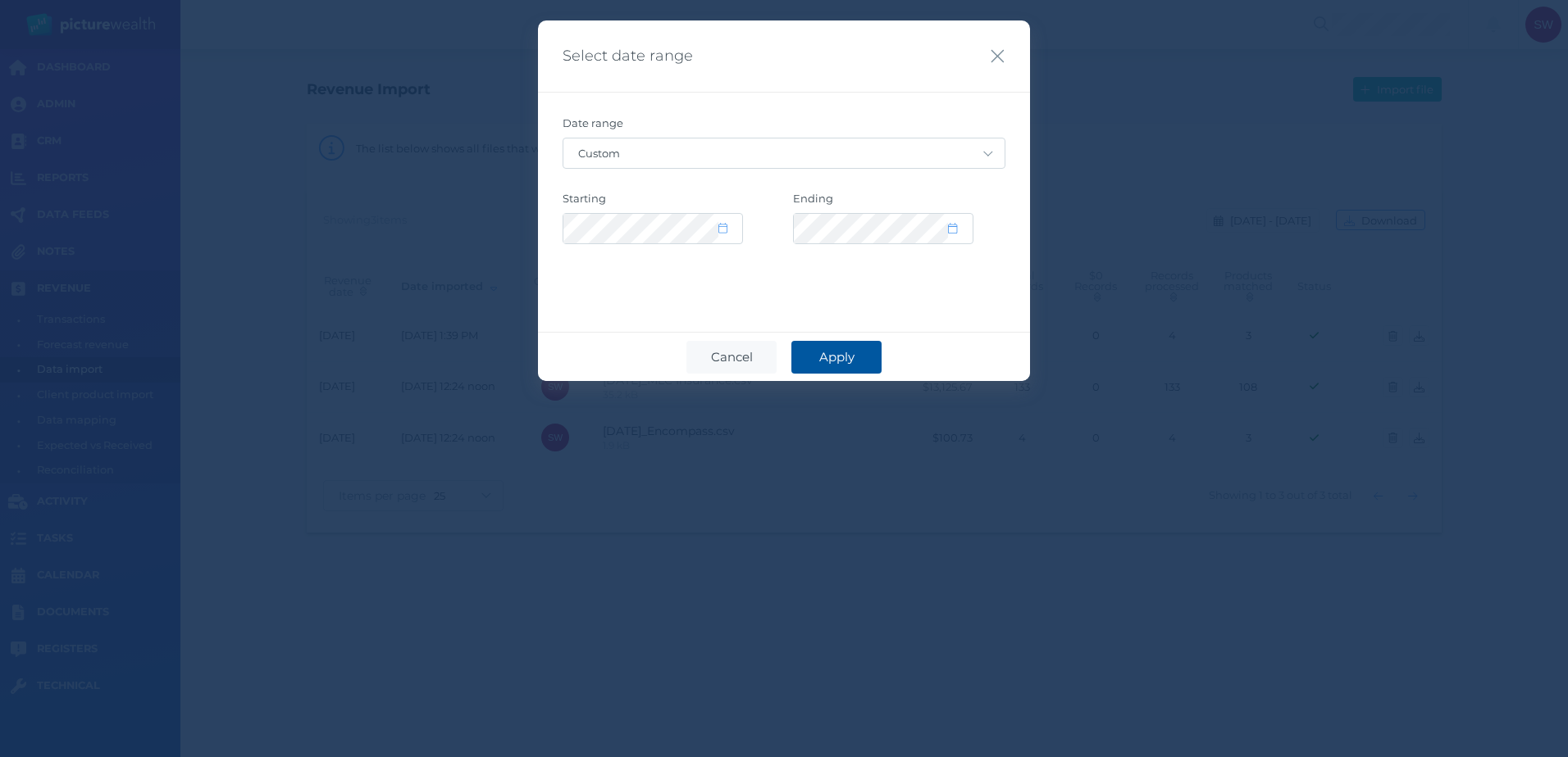
click at [823, 356] on span "Apply" at bounding box center [837, 357] width 52 height 15
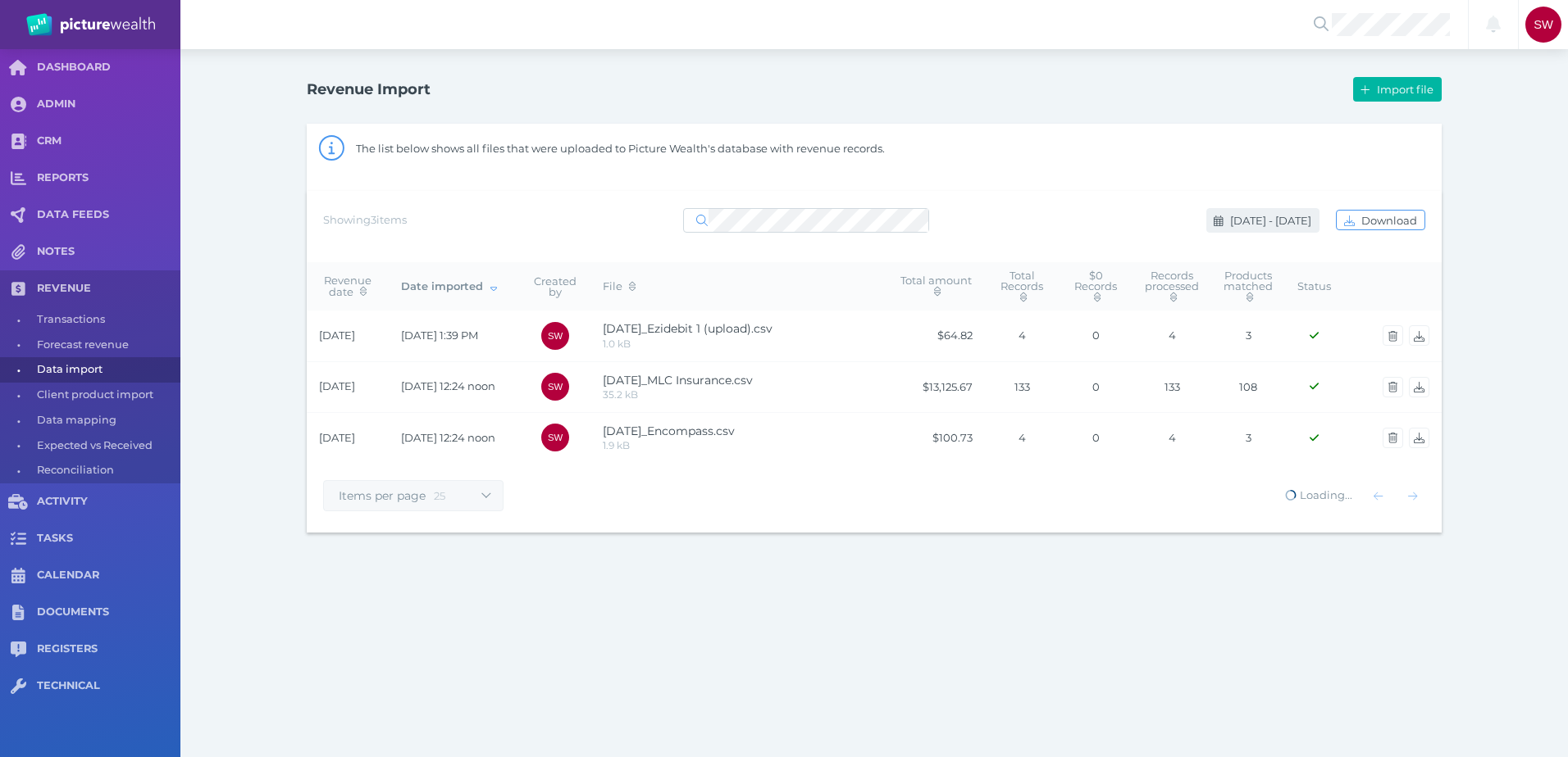
click at [1236, 217] on span "[DATE] - [DATE]" at bounding box center [1272, 221] width 92 height 13
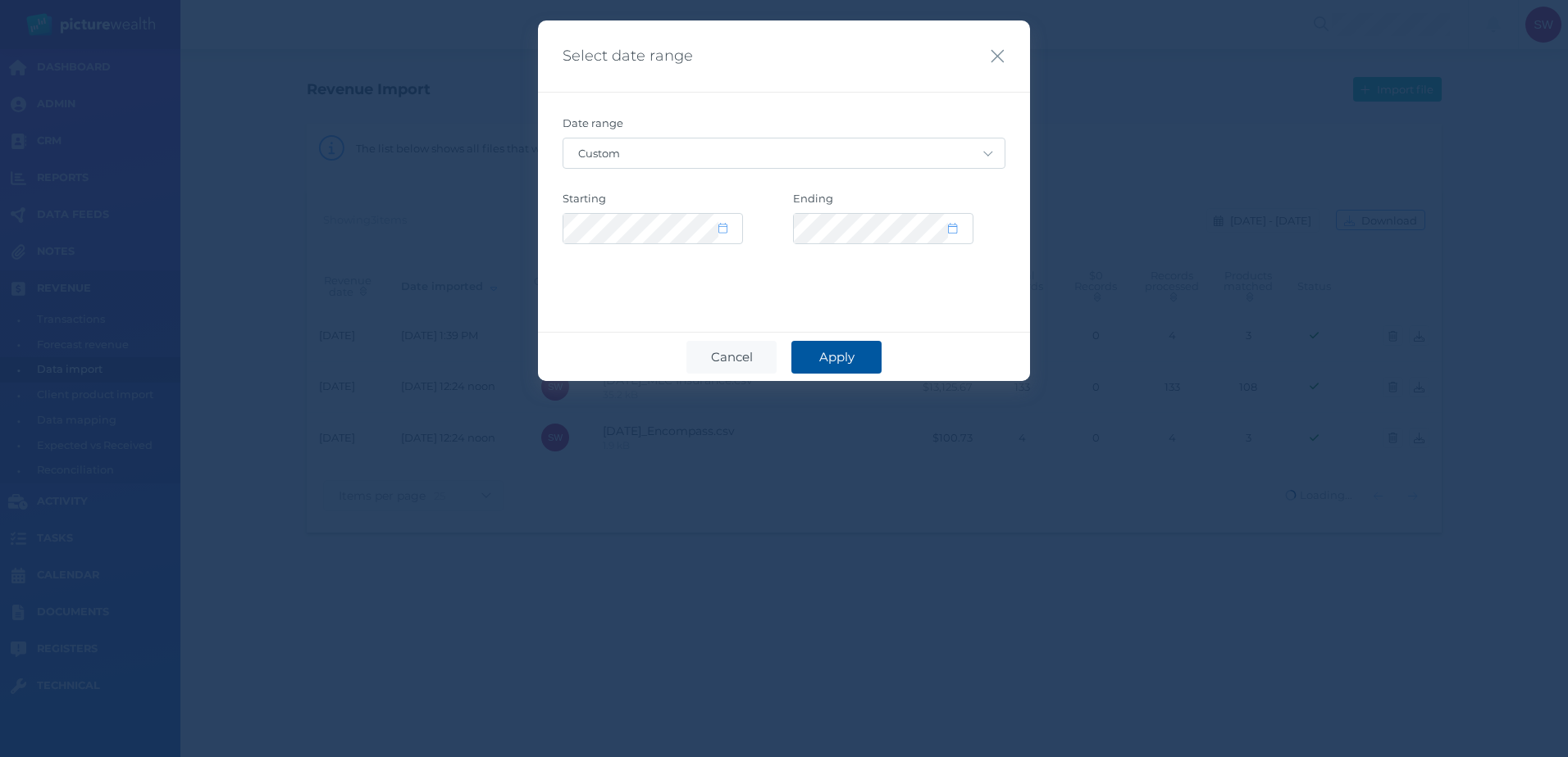
click at [848, 360] on span "Apply" at bounding box center [837, 357] width 52 height 15
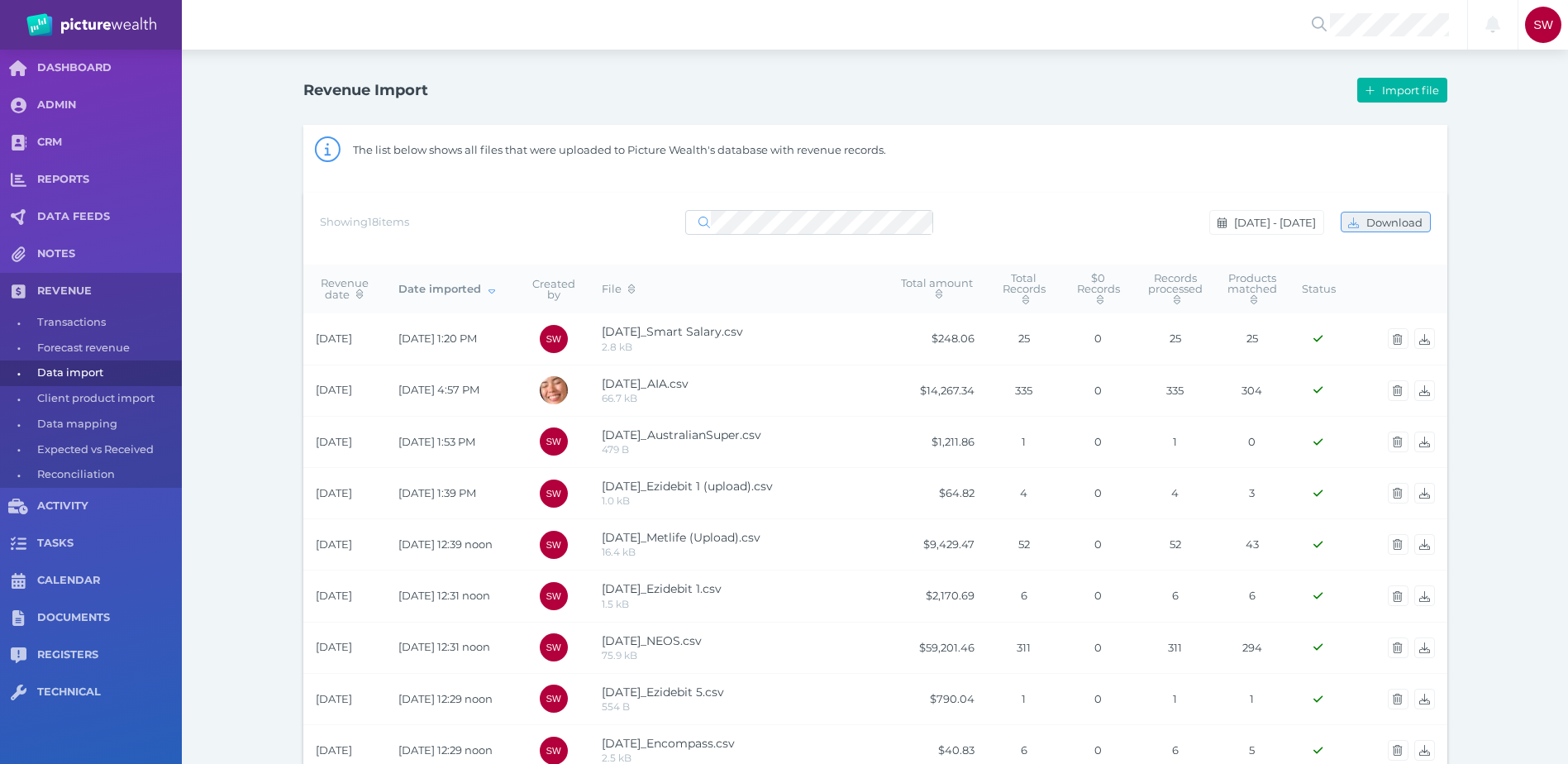
click at [1384, 224] on span "Download" at bounding box center [1396, 223] width 67 height 14
click at [1267, 217] on span "[DATE] - [DATE]" at bounding box center [1277, 223] width 92 height 14
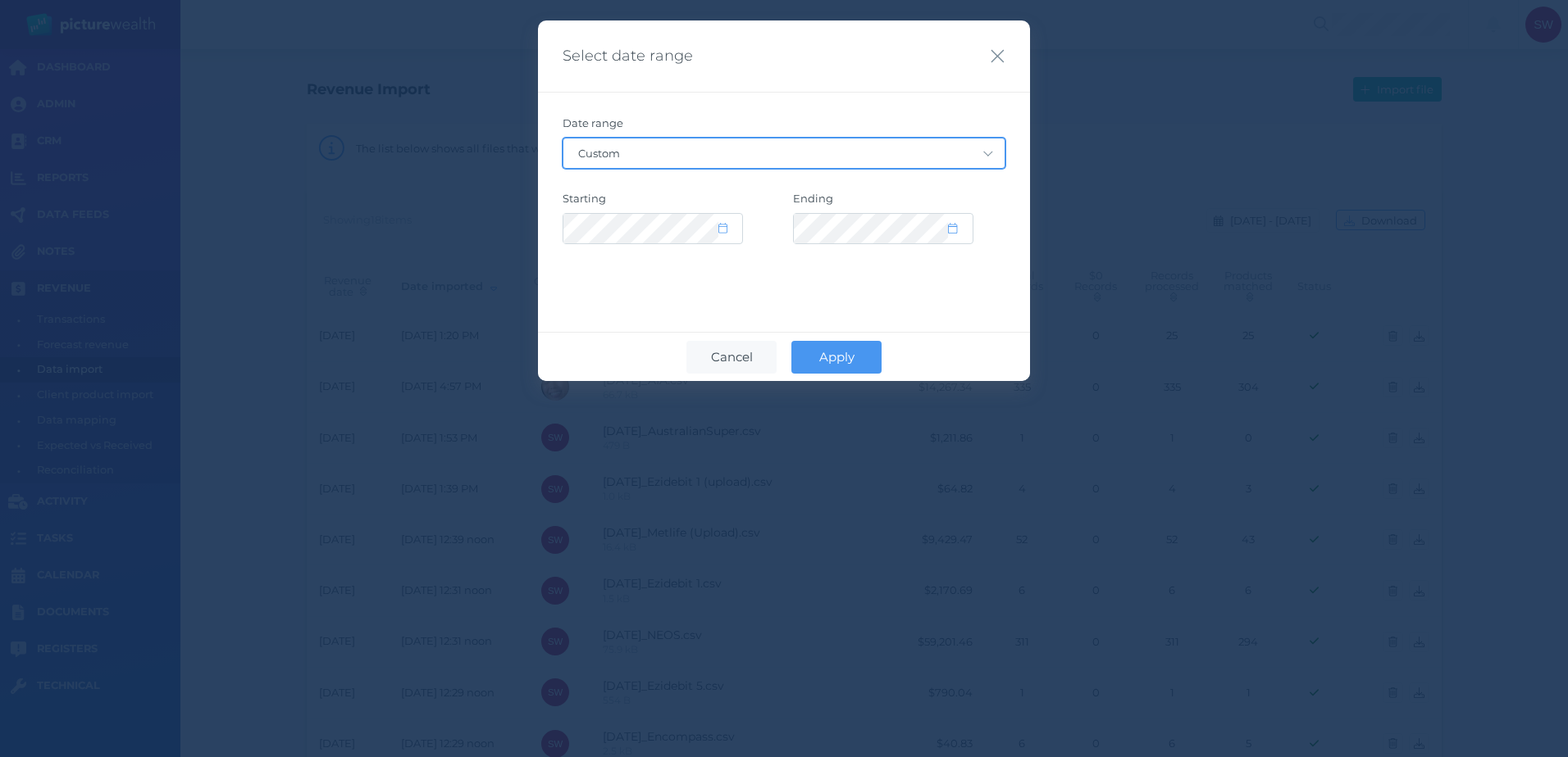
click at [991, 151] on select "Custom [DATE] [DATE] Last 7 days Last 30 days Last 30 days + [DATE] Last 90 day…" at bounding box center [784, 153] width 441 height 30
click at [926, 107] on div "Date range Custom [DATE] [DATE] Last 7 days Last 30 days Last 30 days + [DATE] …" at bounding box center [784, 192] width 492 height 200
click at [962, 227] on span at bounding box center [960, 229] width 24 height 13
select select "7"
select select "2025"
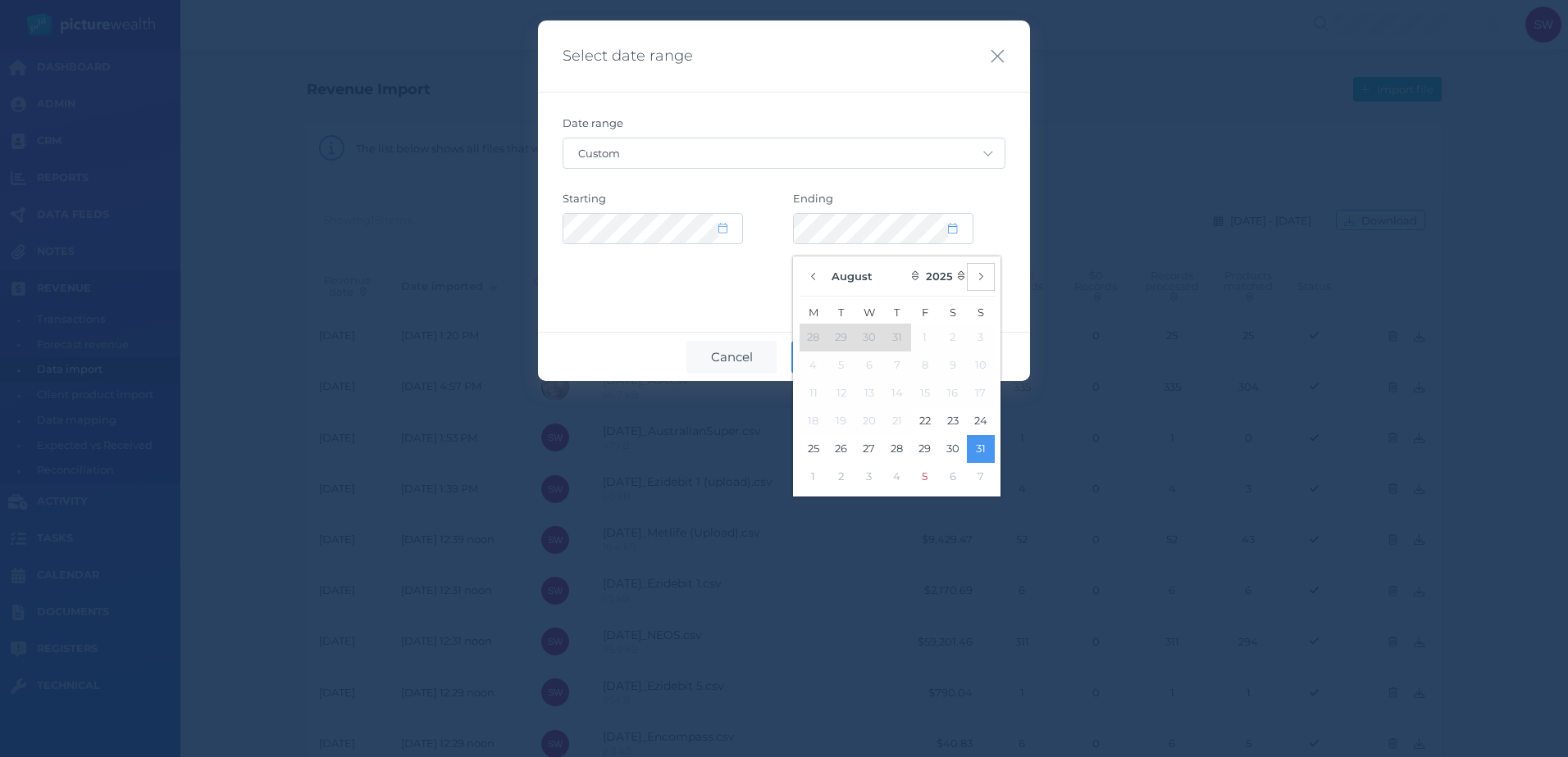
click at [985, 281] on button "button" at bounding box center [980, 276] width 28 height 28
select select "8"
click at [906, 342] on button "4" at bounding box center [897, 337] width 28 height 28
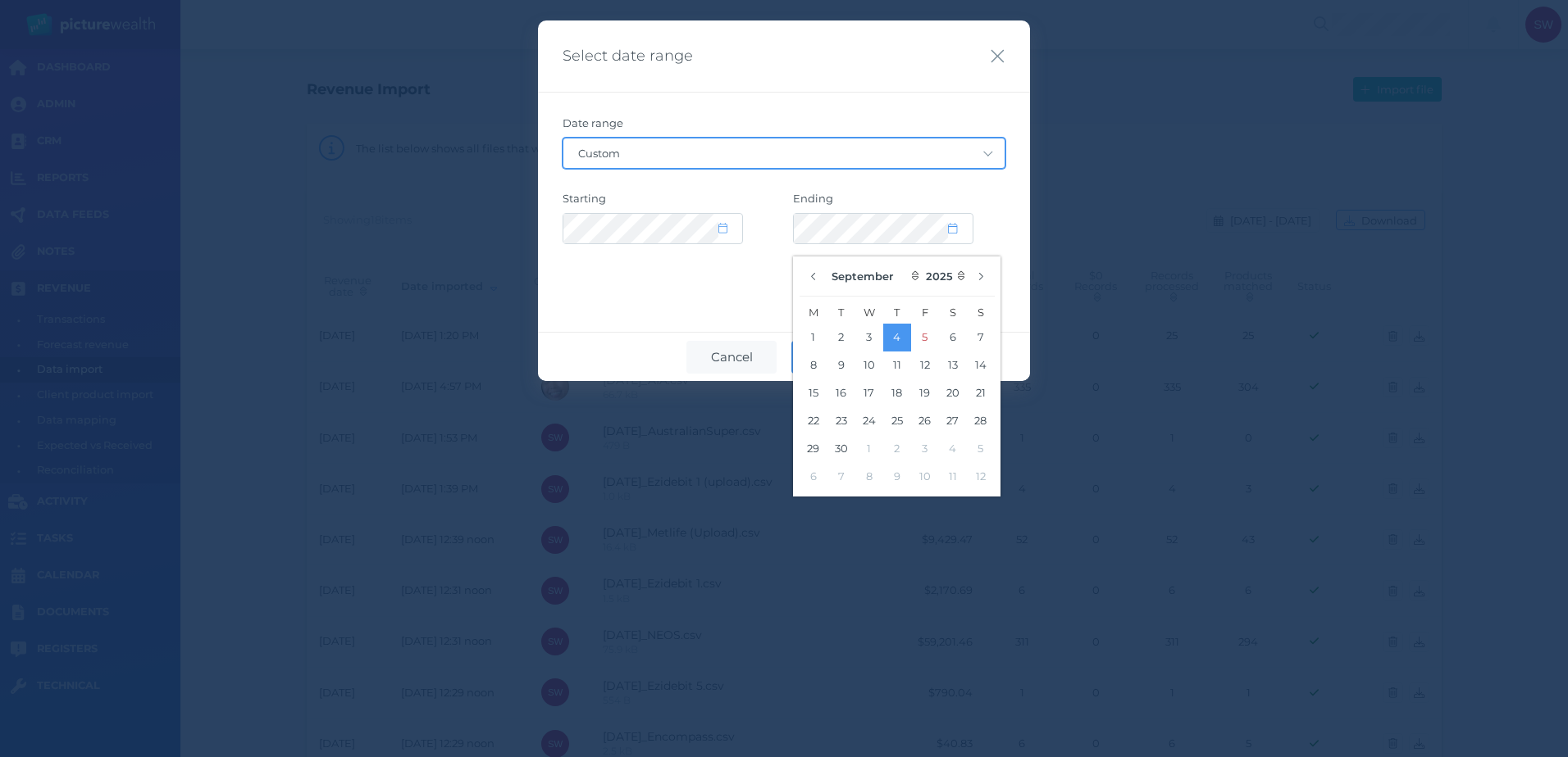
drag, startPoint x: 932, startPoint y: 165, endPoint x: 917, endPoint y: 170, distance: 15.8
click at [932, 165] on select "Custom [DATE] [DATE] Last 7 days Last 30 days Last 30 days + [DATE] Last 90 day…" at bounding box center [784, 153] width 441 height 30
click at [542, 286] on div "Date range Custom [DATE] [DATE] Last 7 days Last 30 days Last 30 days + [DATE] …" at bounding box center [784, 192] width 492 height 200
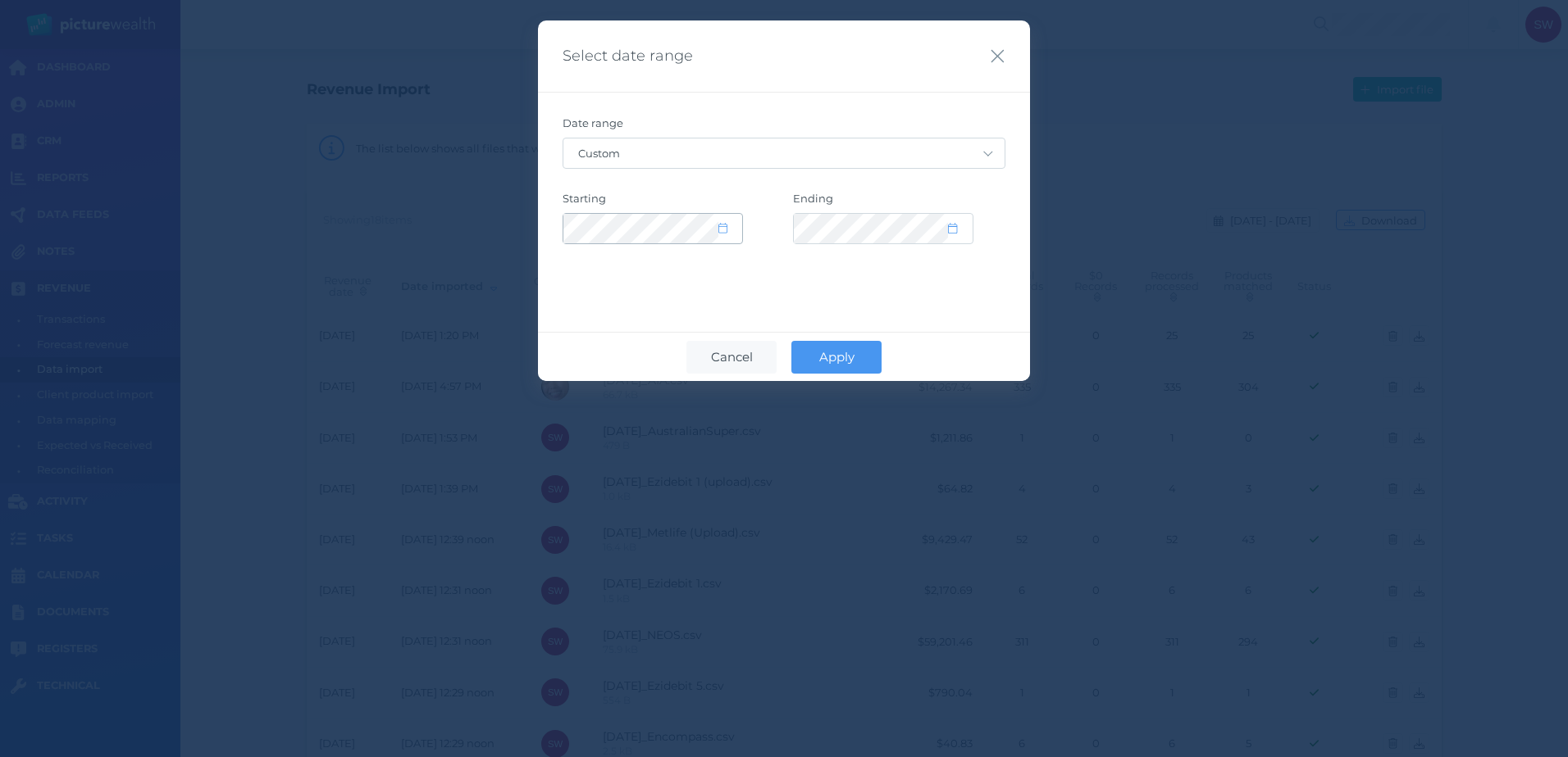
click at [735, 228] on span at bounding box center [730, 229] width 24 height 13
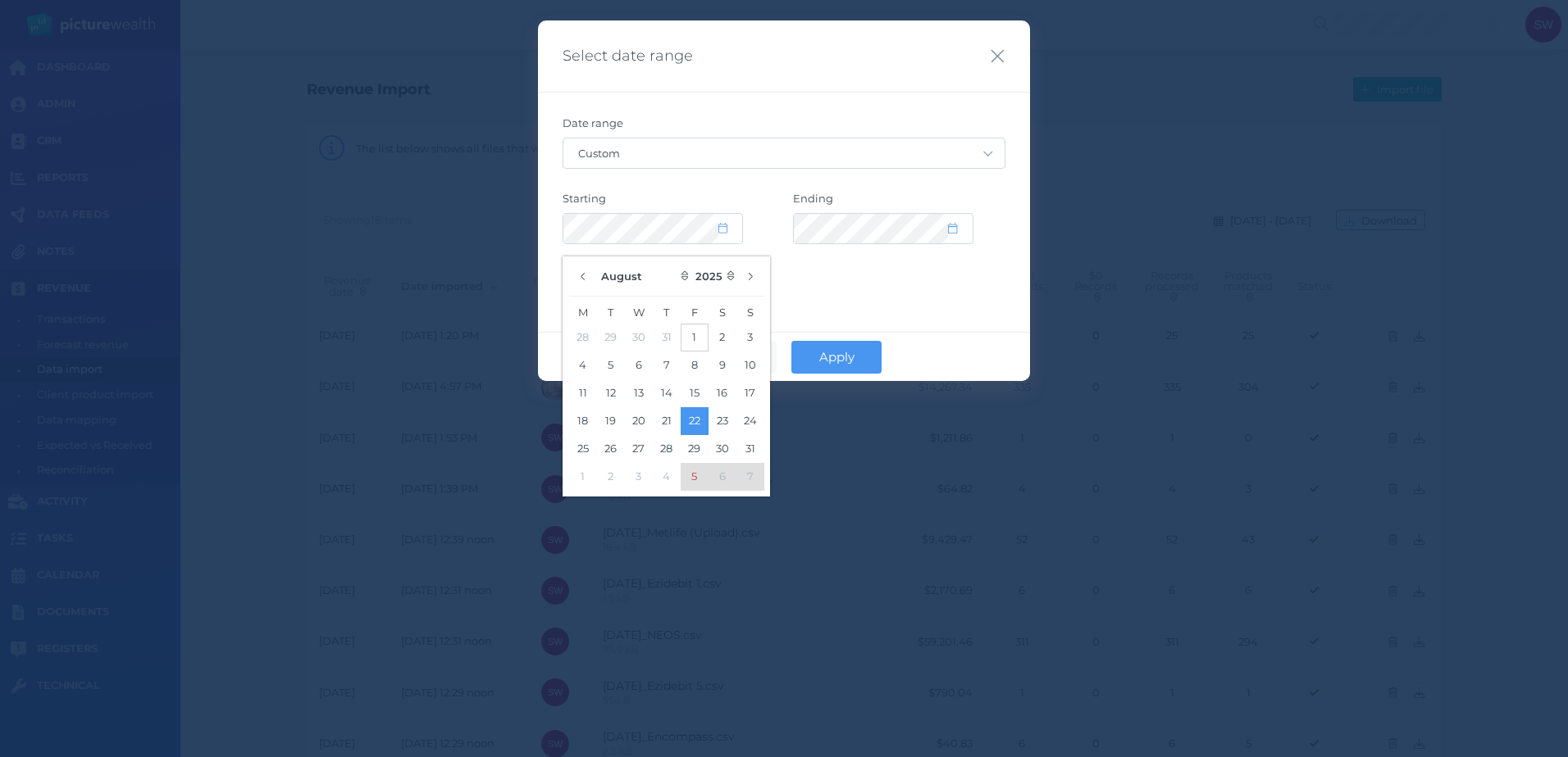
click at [702, 334] on button "1" at bounding box center [694, 337] width 28 height 28
click at [757, 280] on button "button" at bounding box center [750, 276] width 28 height 28
select select "8"
click at [588, 341] on button "1" at bounding box center [583, 337] width 28 height 28
click at [580, 338] on button "1" at bounding box center [583, 337] width 28 height 28
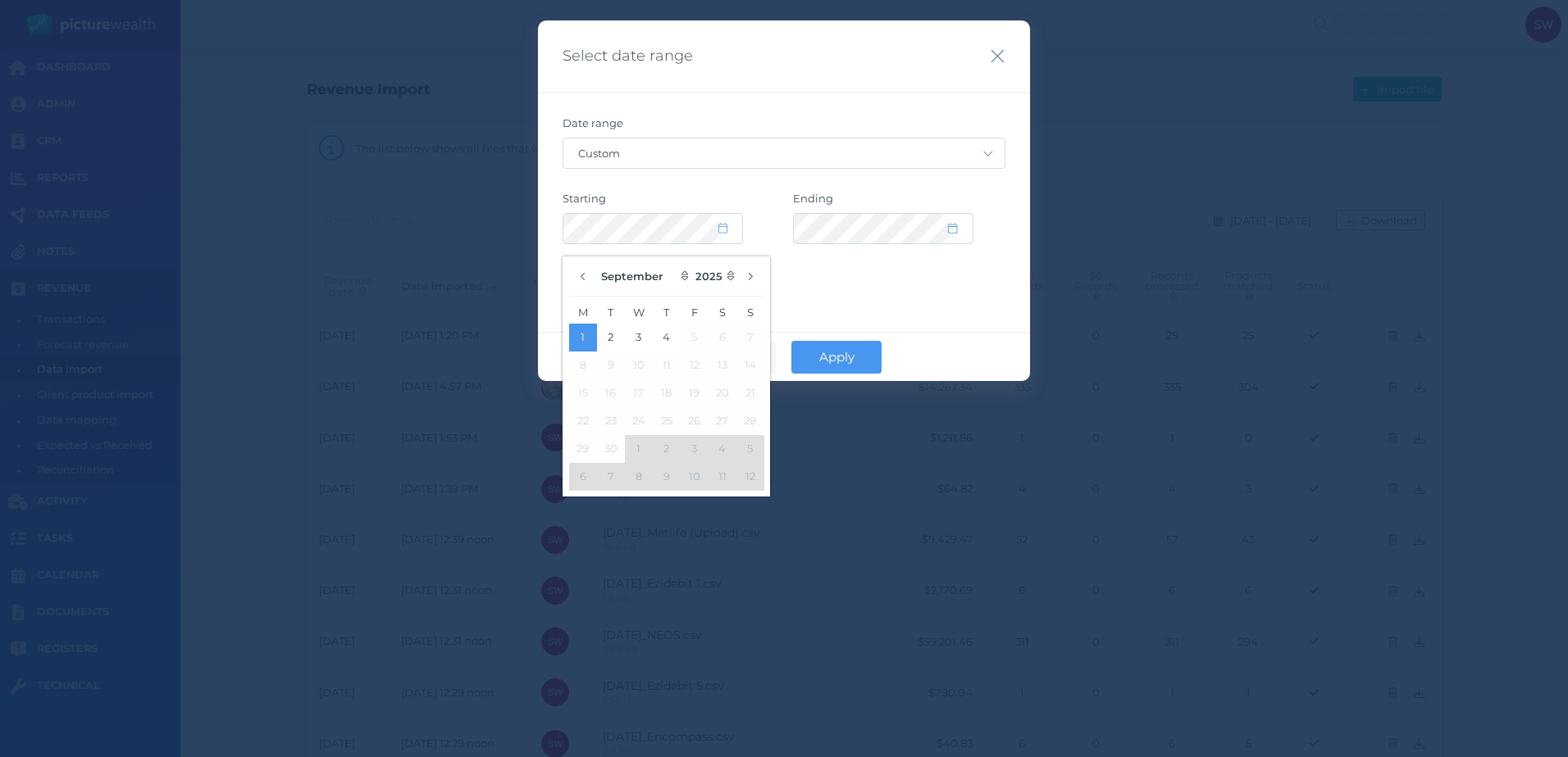
click at [955, 313] on div "Select date range Date range Custom [DATE] [DATE] Last 7 days Last 30 days Last…" at bounding box center [784, 200] width 492 height 360
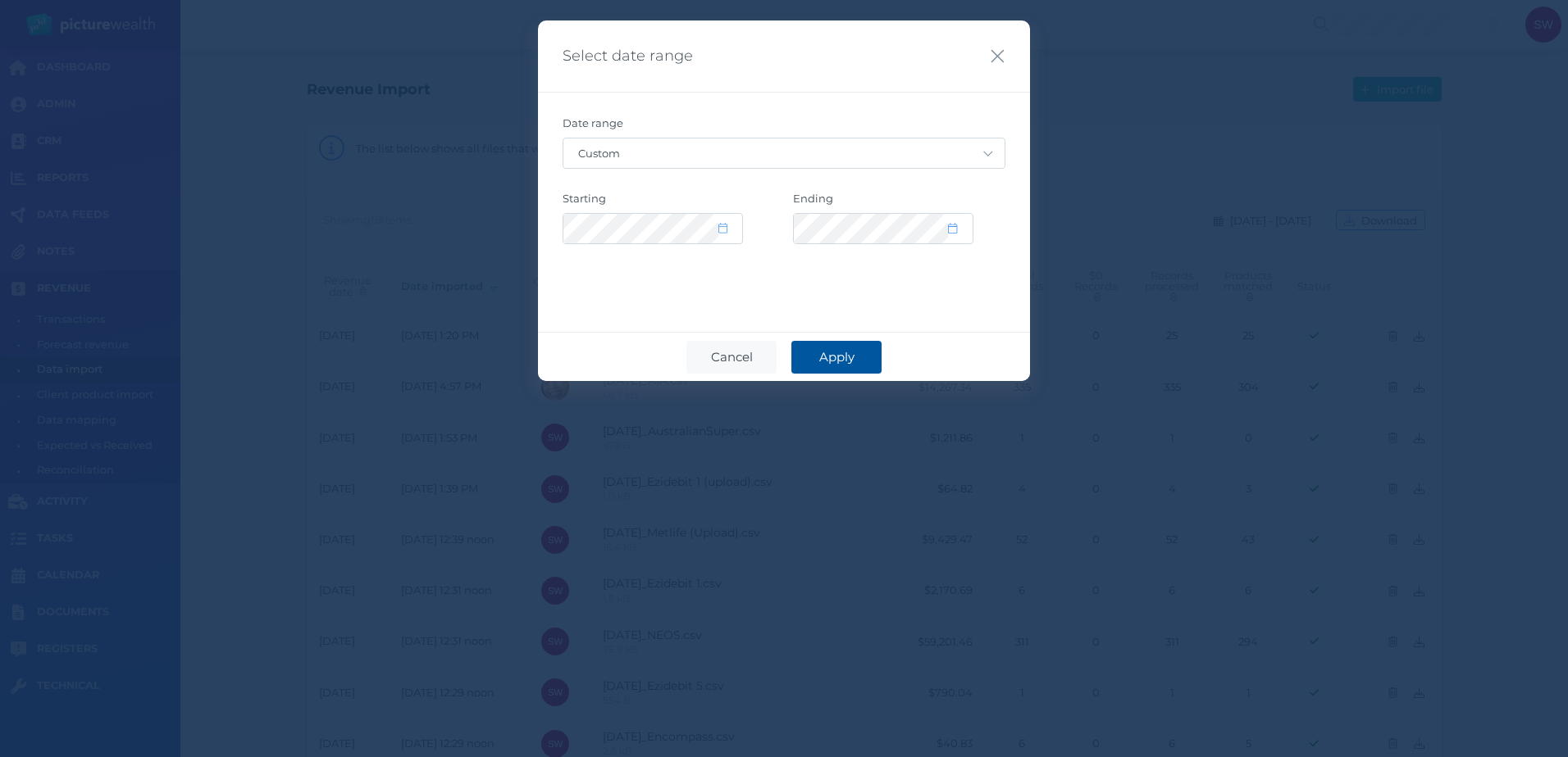
click at [849, 354] on span "Apply" at bounding box center [837, 357] width 52 height 15
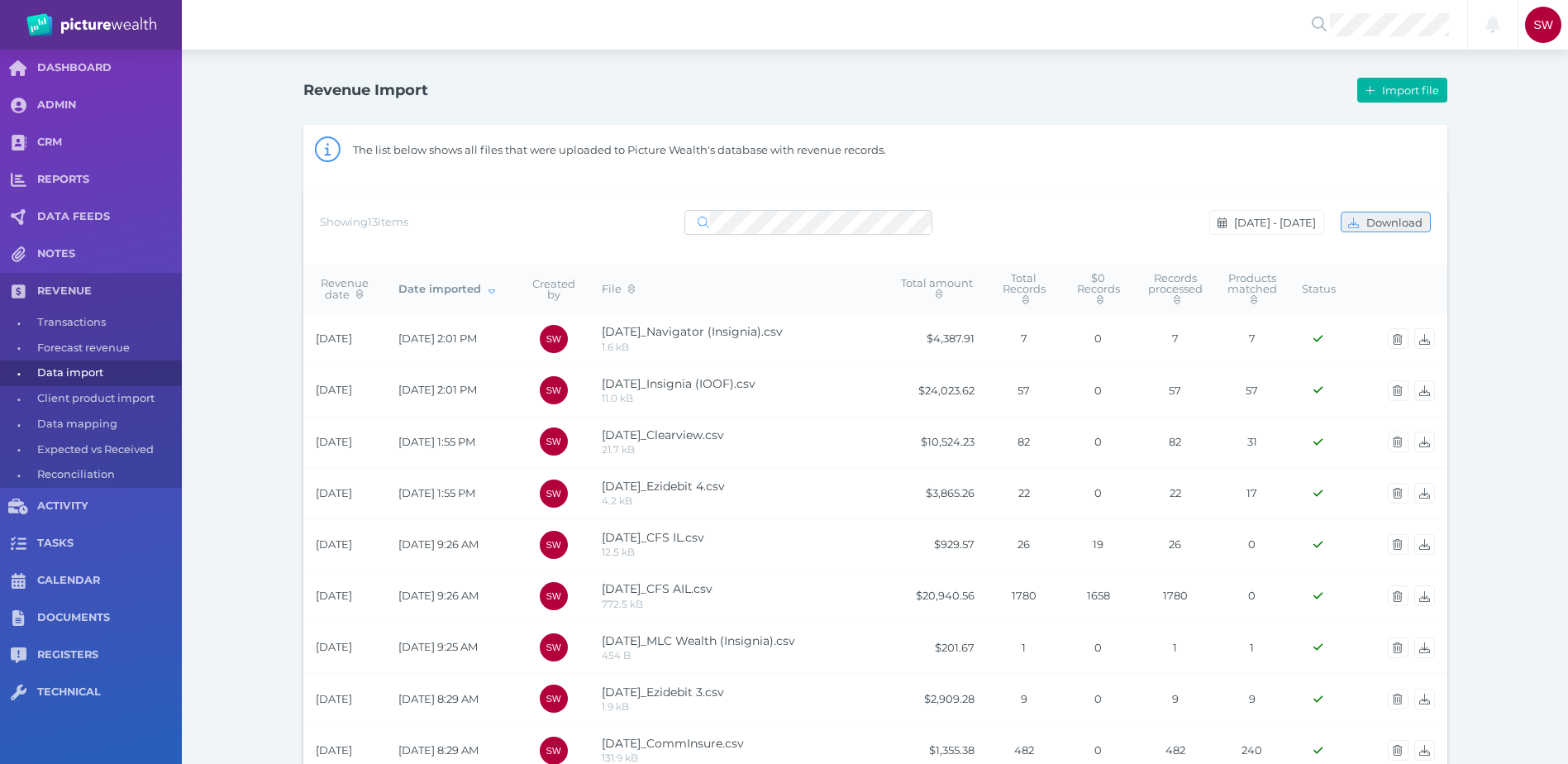
click at [1372, 223] on span "Download" at bounding box center [1396, 223] width 67 height 14
